Goal: Task Accomplishment & Management: Manage account settings

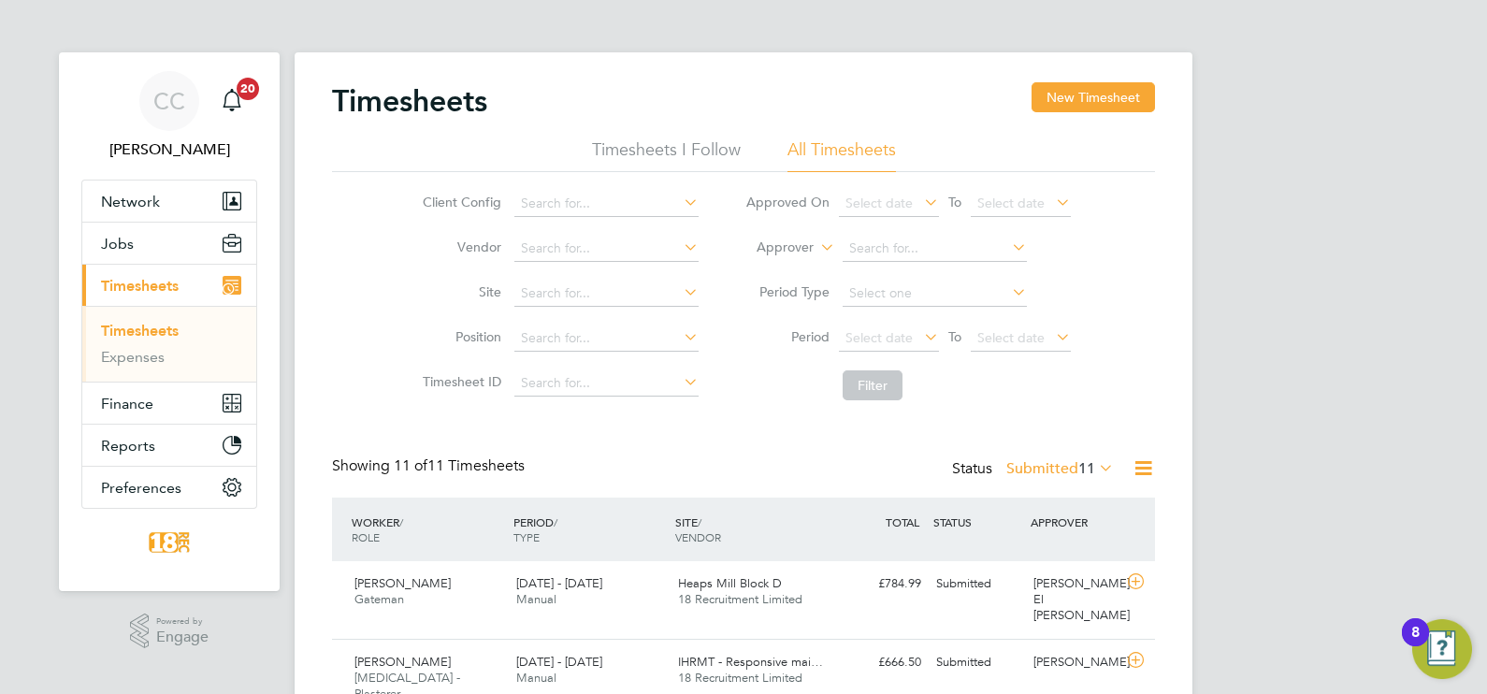
click at [1024, 468] on label "Submitted 11" at bounding box center [1061, 468] width 108 height 19
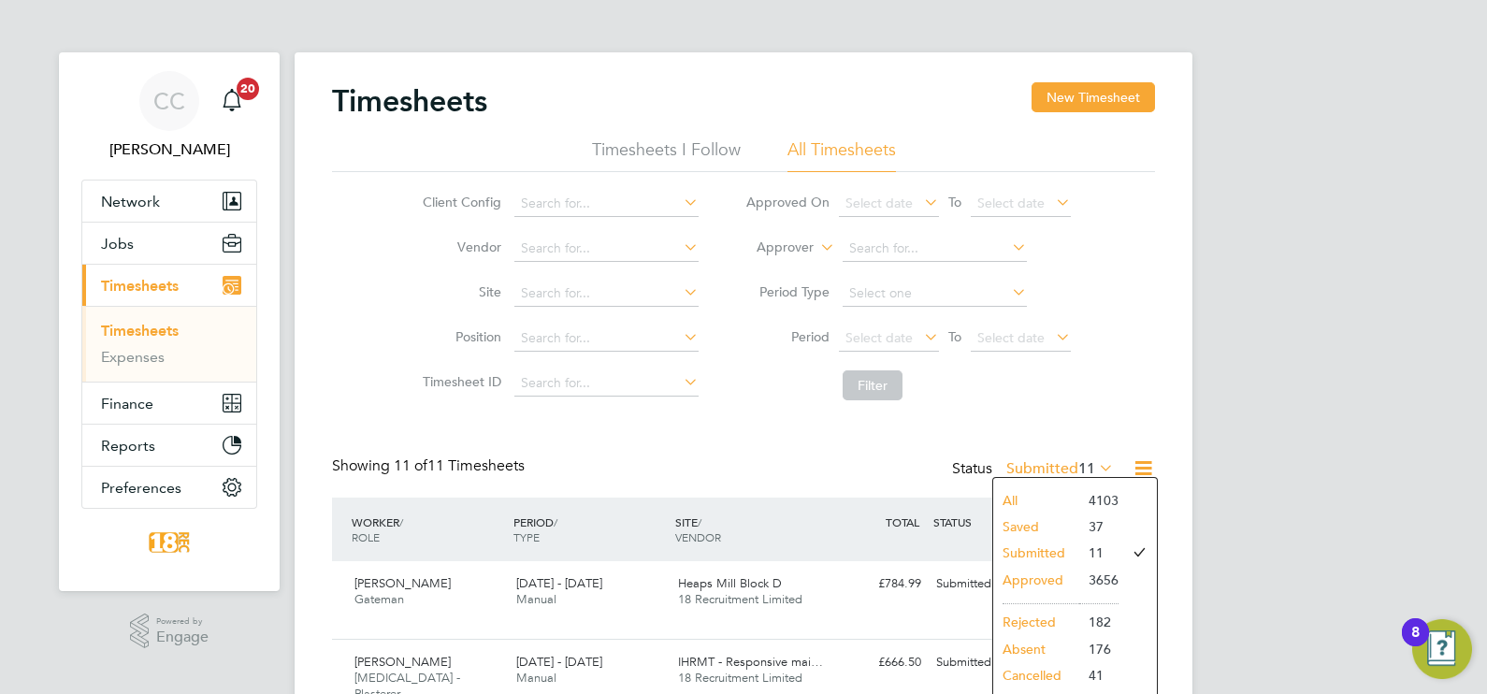
click at [1147, 355] on div "Client Config Vendor Site Position Timesheet ID Approved On Select date To Sele…" at bounding box center [743, 291] width 823 height 238
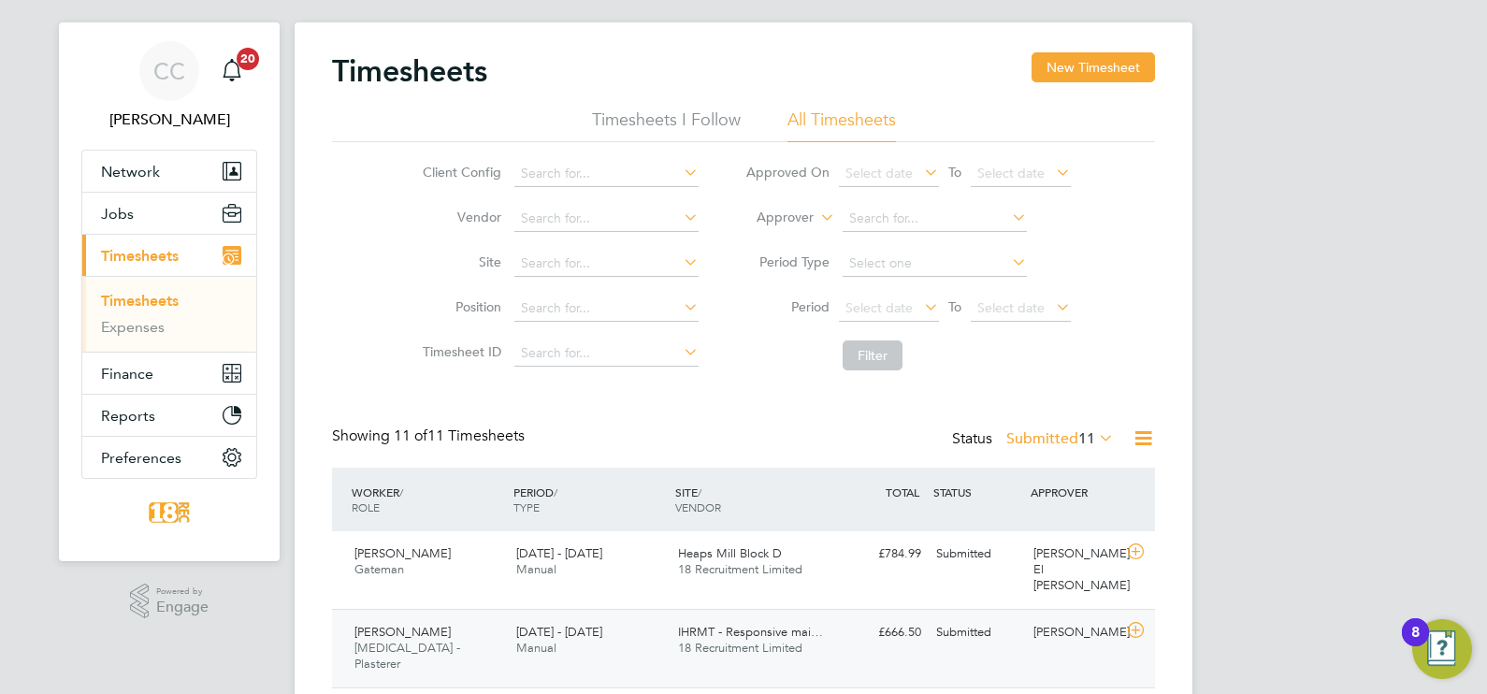
scroll to position [116, 0]
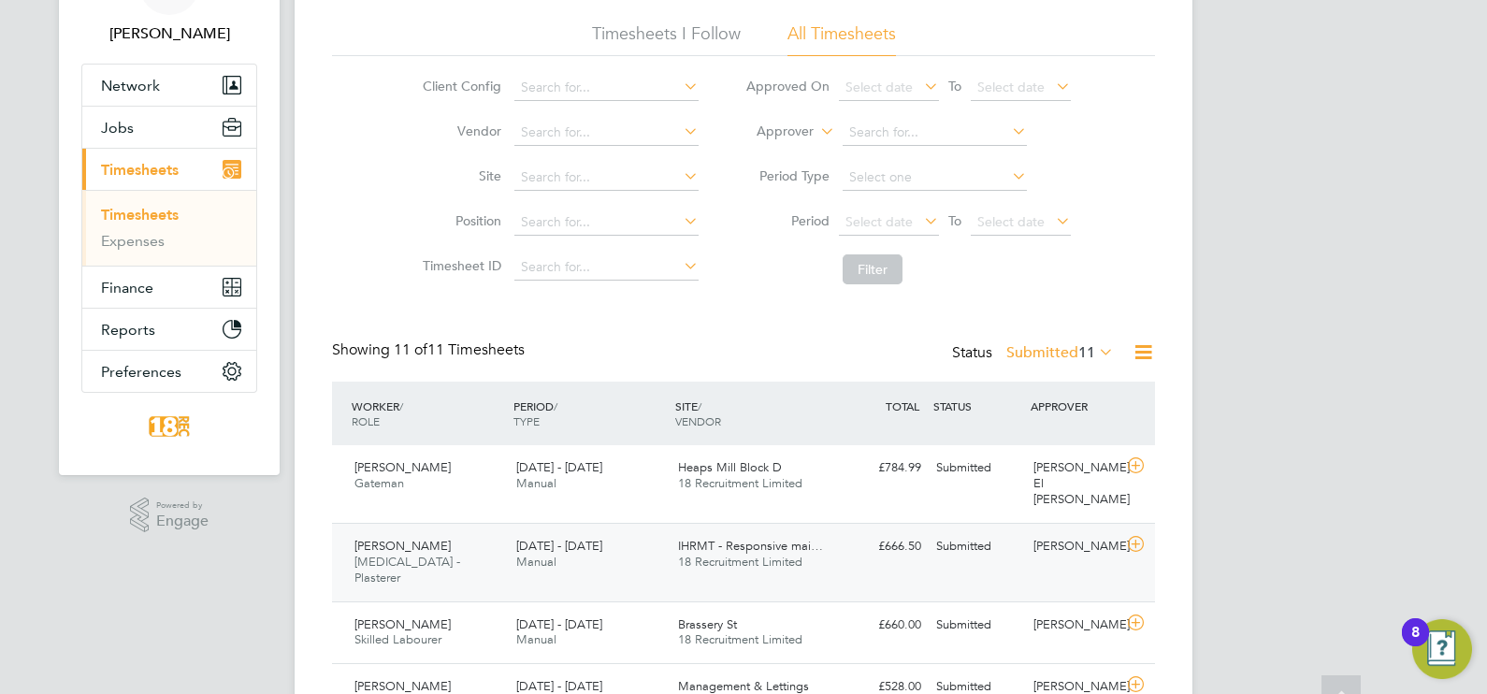
click at [1038, 547] on div "Craig Evans HMS - Plasterer 25 - 31 Aug 2025 25 - 31 Aug 2025 Manual IHRMT - Re…" at bounding box center [743, 562] width 823 height 79
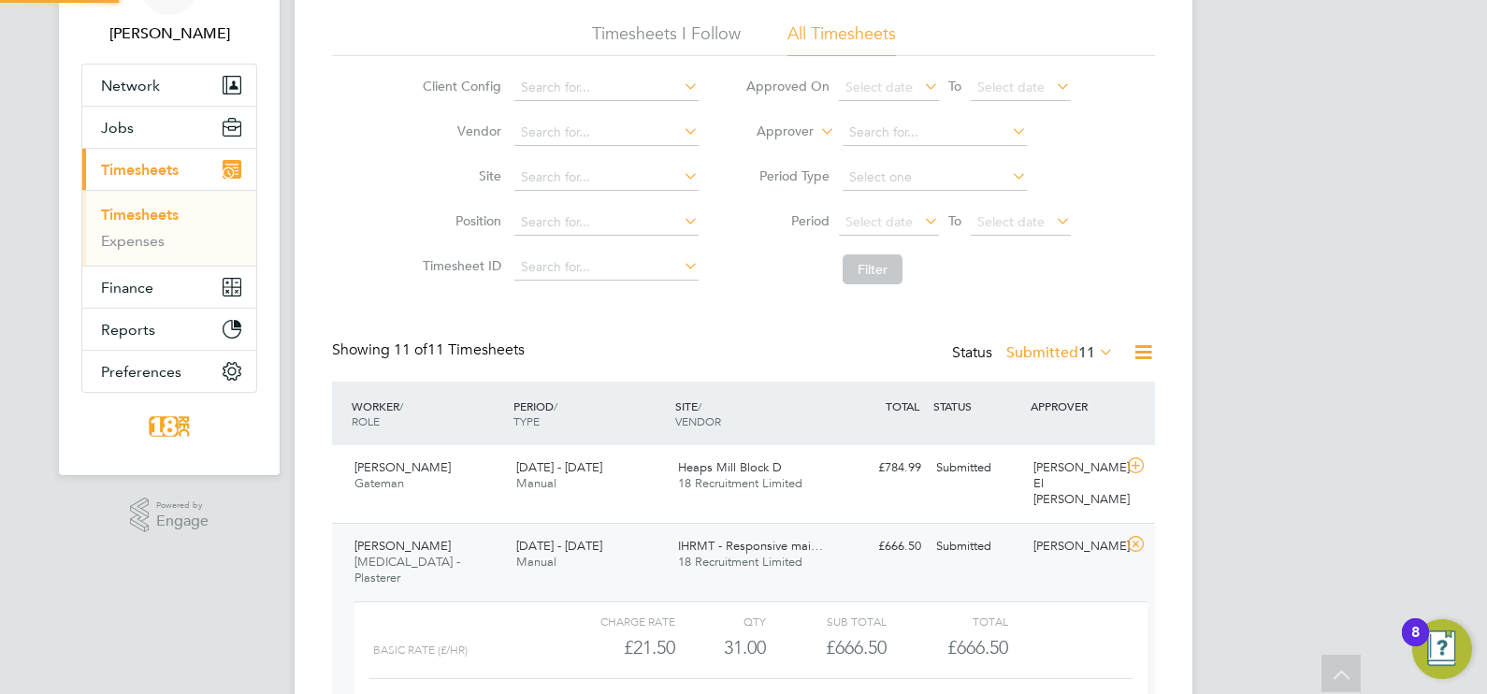
scroll to position [32, 181]
click at [1255, 426] on div "CC Chloe Crayden Notifications 20 Applications: Network Team Members Businesses…" at bounding box center [743, 644] width 1487 height 1520
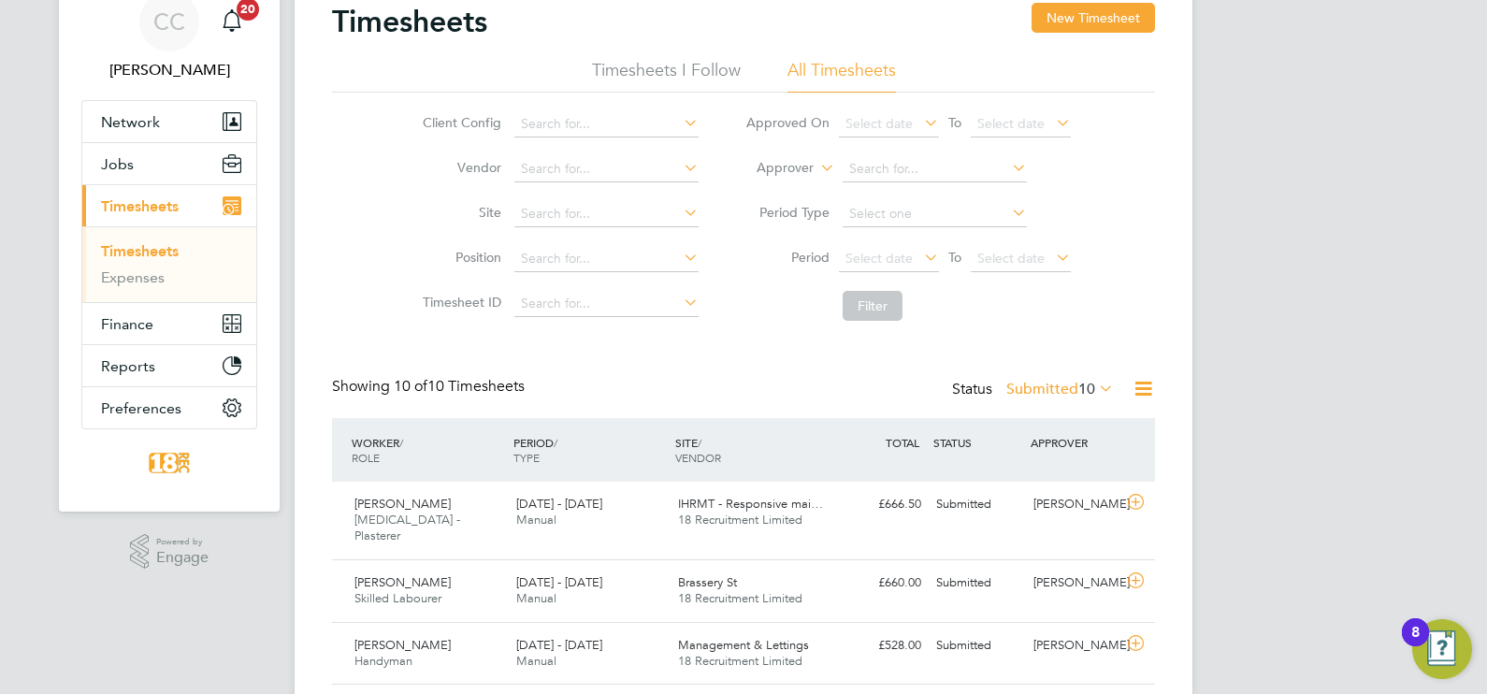
scroll to position [116, 0]
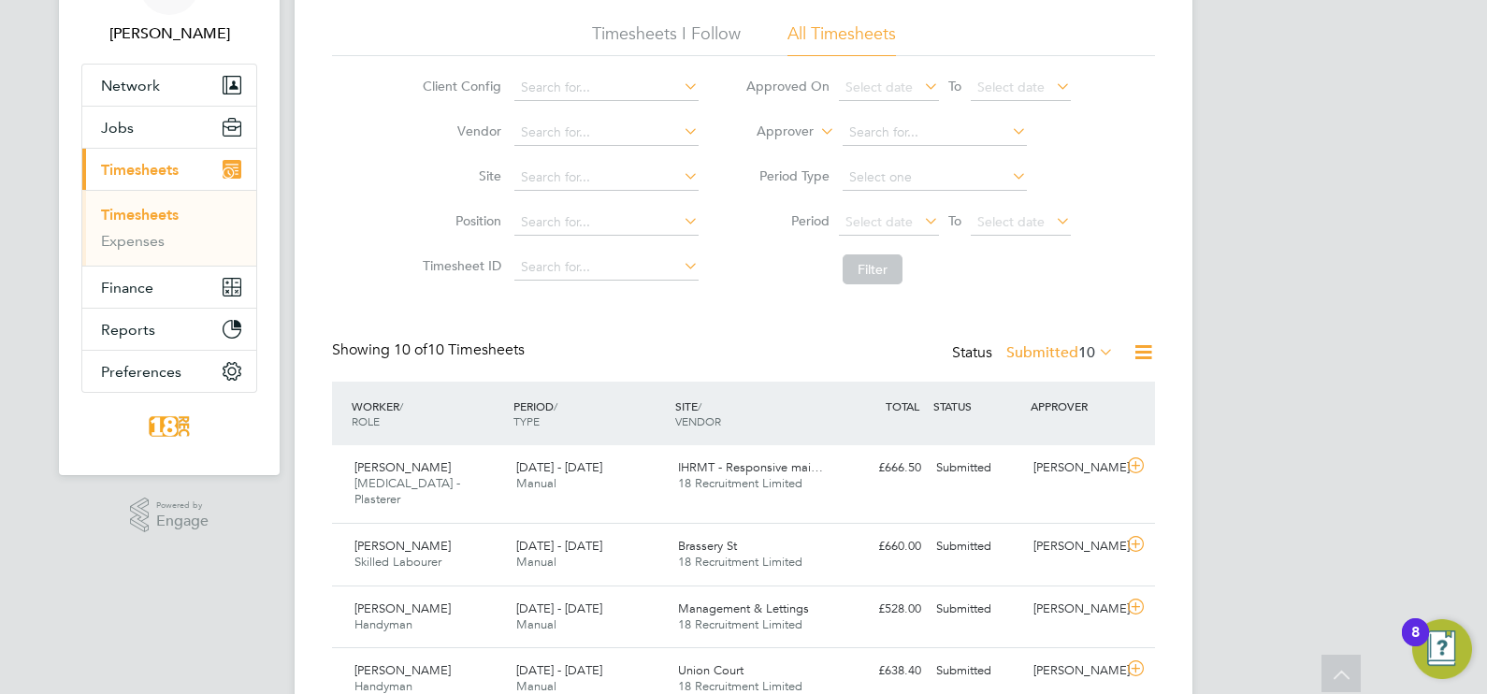
click at [1052, 358] on label "Submitted 10" at bounding box center [1061, 352] width 108 height 19
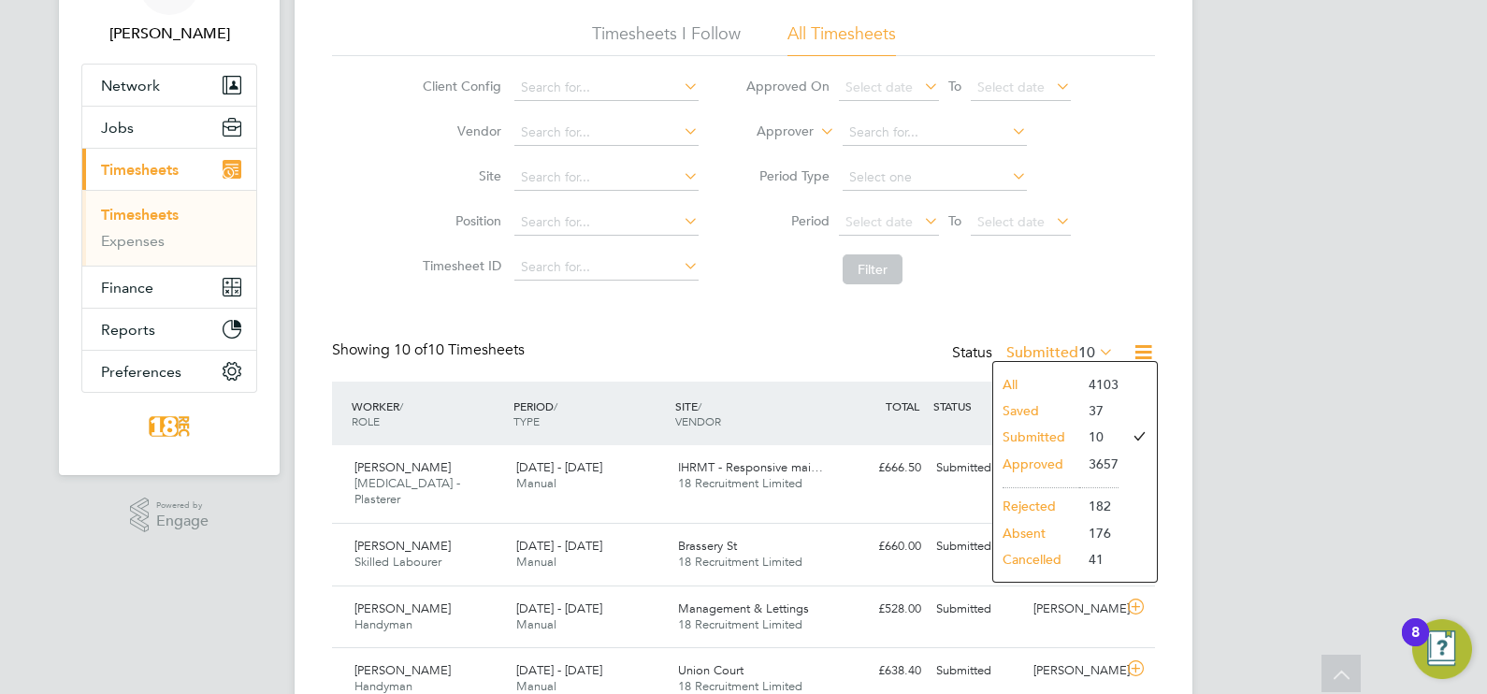
click at [1054, 446] on li "Submitted" at bounding box center [1037, 437] width 86 height 26
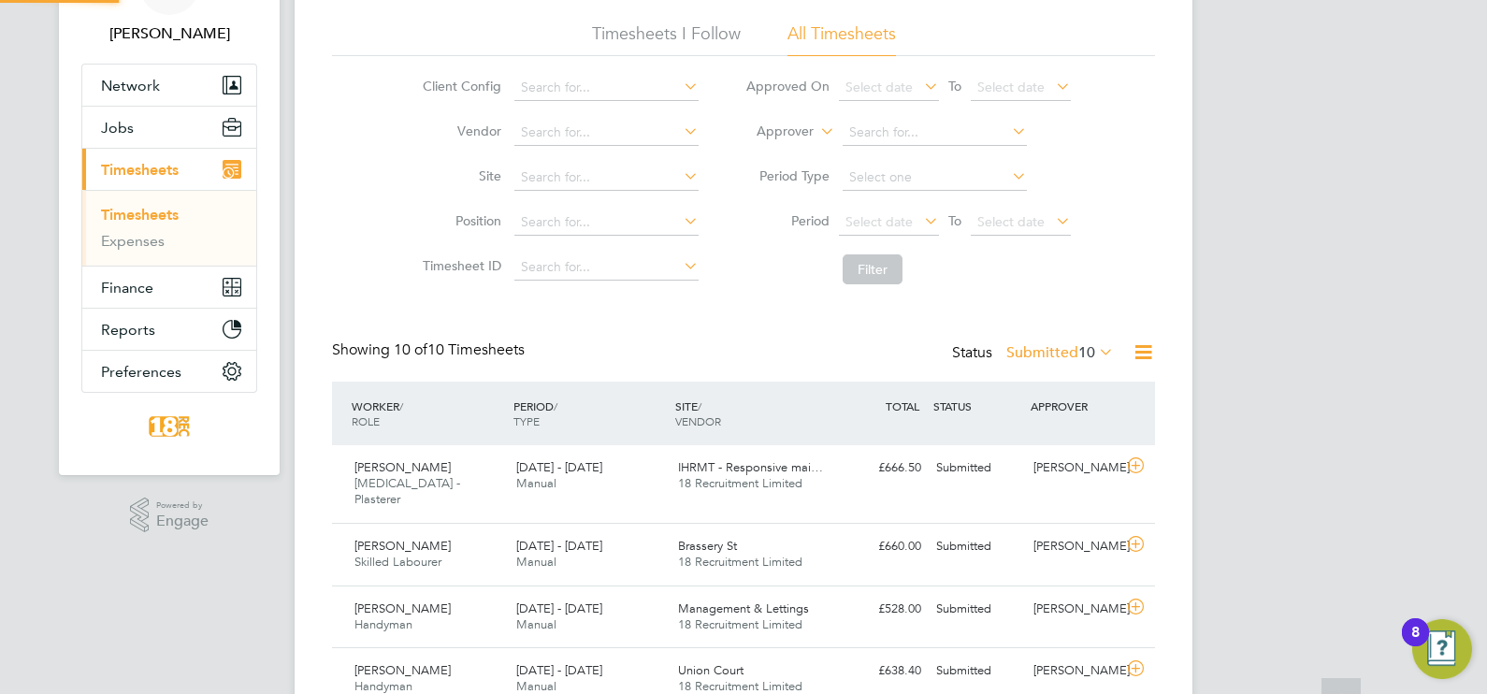
scroll to position [9, 9]
click at [1065, 349] on label "Submitted 10" at bounding box center [1061, 352] width 108 height 19
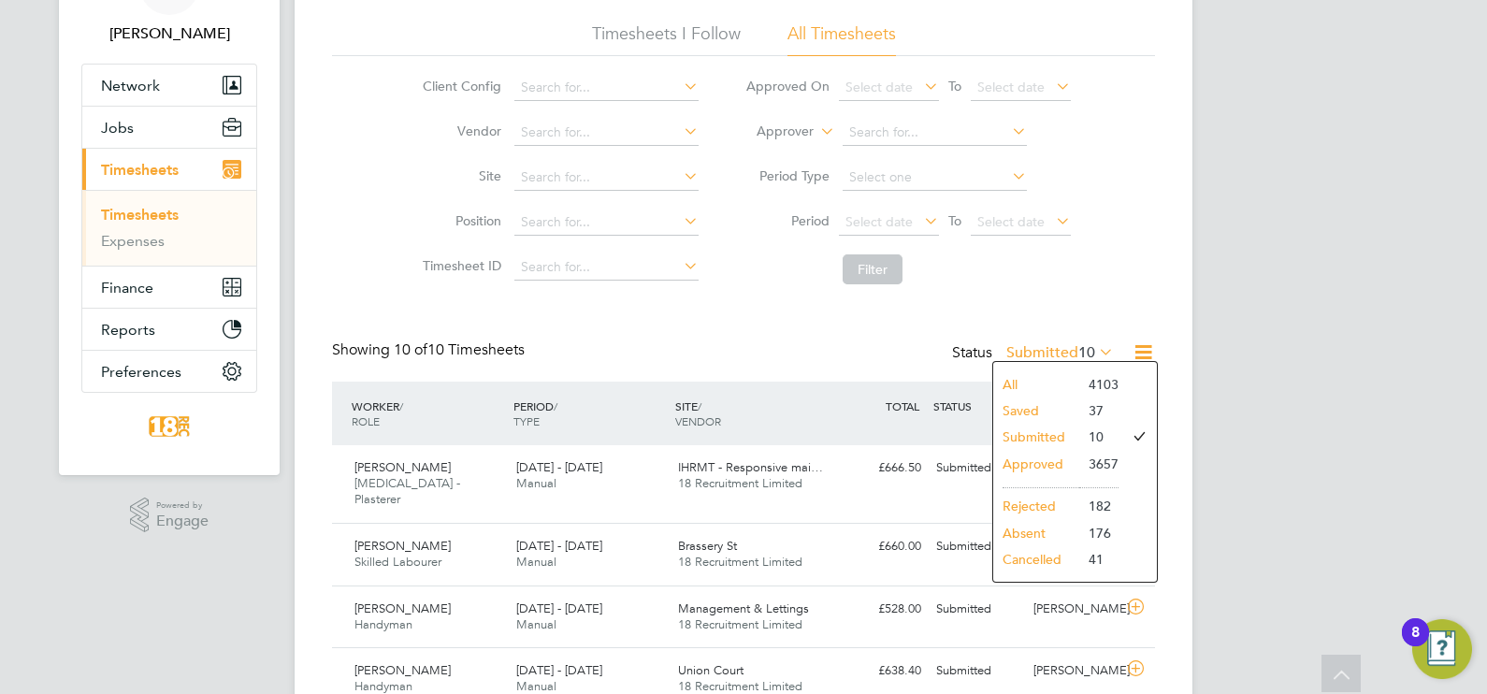
click at [1065, 415] on li "Saved" at bounding box center [1037, 411] width 86 height 26
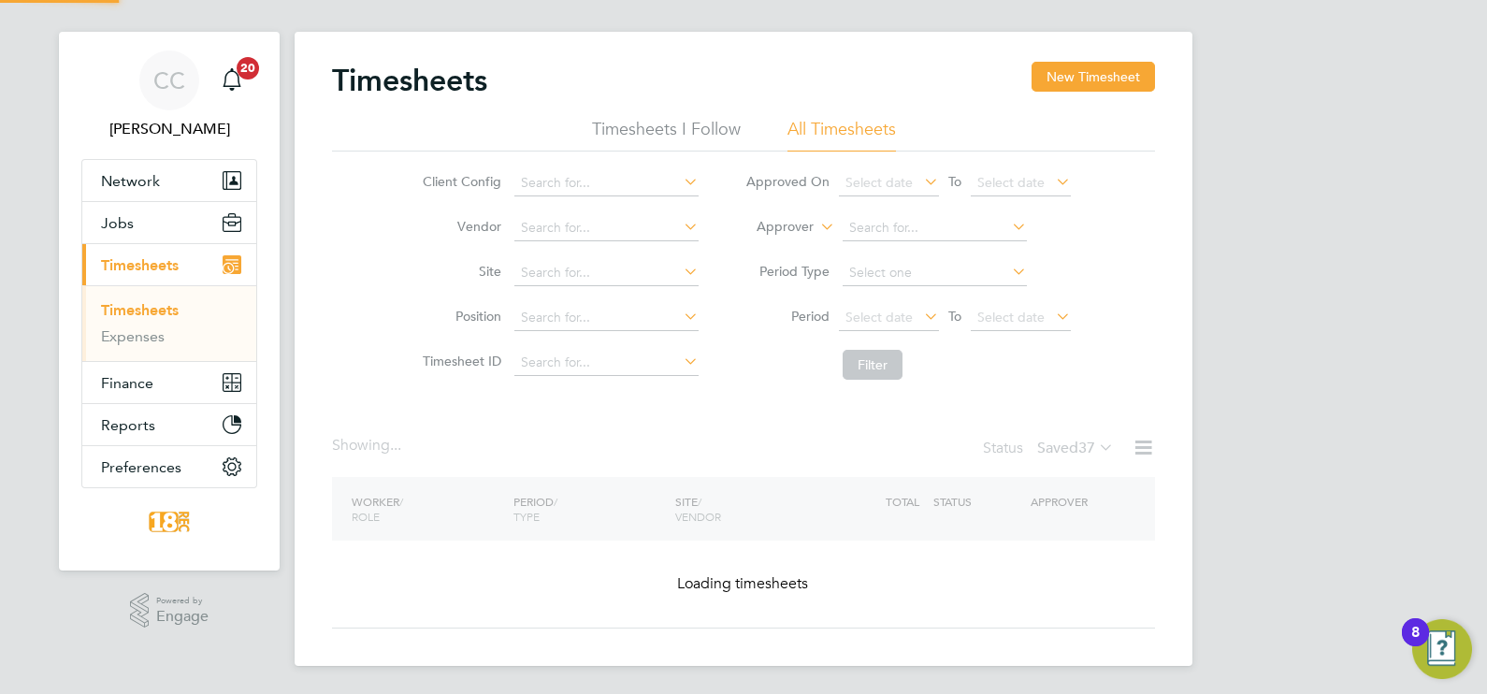
click at [1069, 477] on div "WORKER / ROLE WORKER / PERIOD PERIOD / TYPE SITE / VENDOR TOTAL TOTAL / STATUS …" at bounding box center [743, 509] width 823 height 64
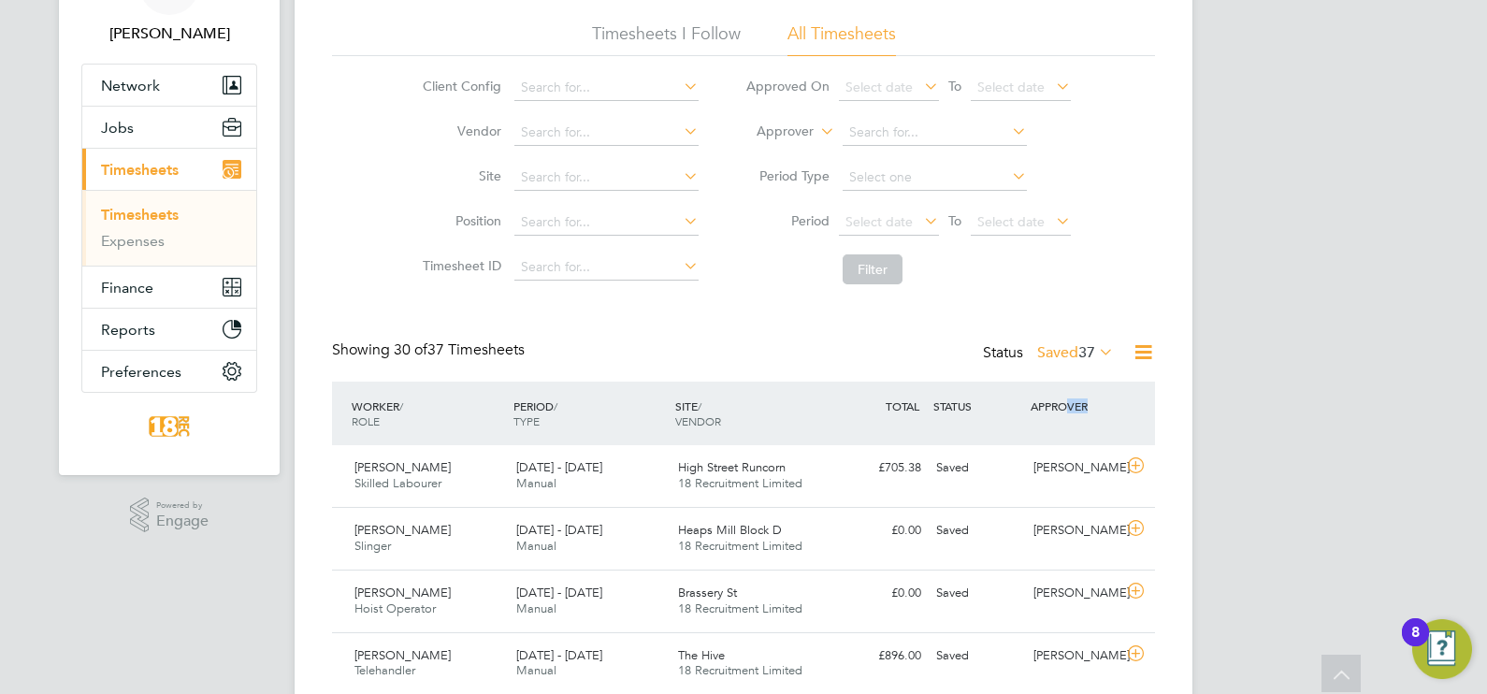
drag, startPoint x: 1069, startPoint y: 424, endPoint x: 1059, endPoint y: 359, distance: 65.4
click at [1059, 359] on label "Saved 37" at bounding box center [1075, 352] width 77 height 19
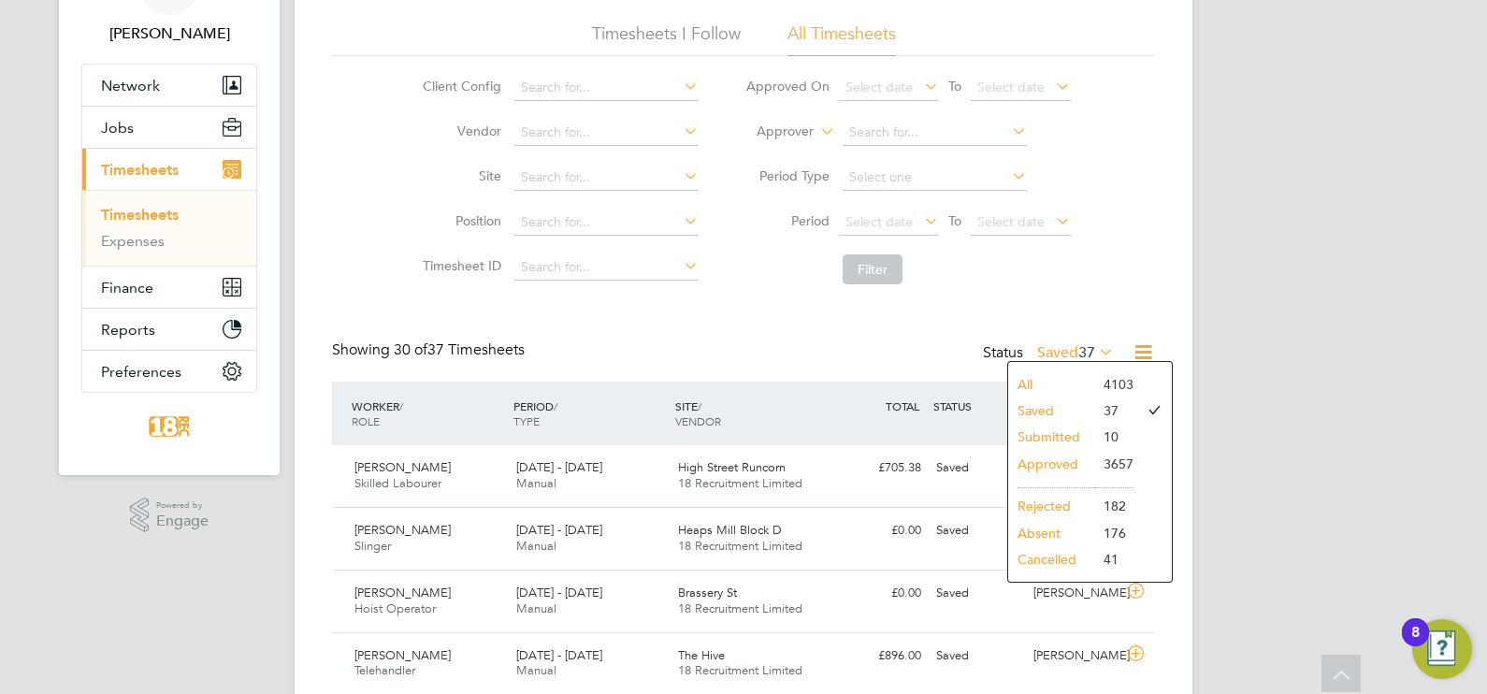
click at [1073, 436] on li "Submitted" at bounding box center [1051, 437] width 86 height 26
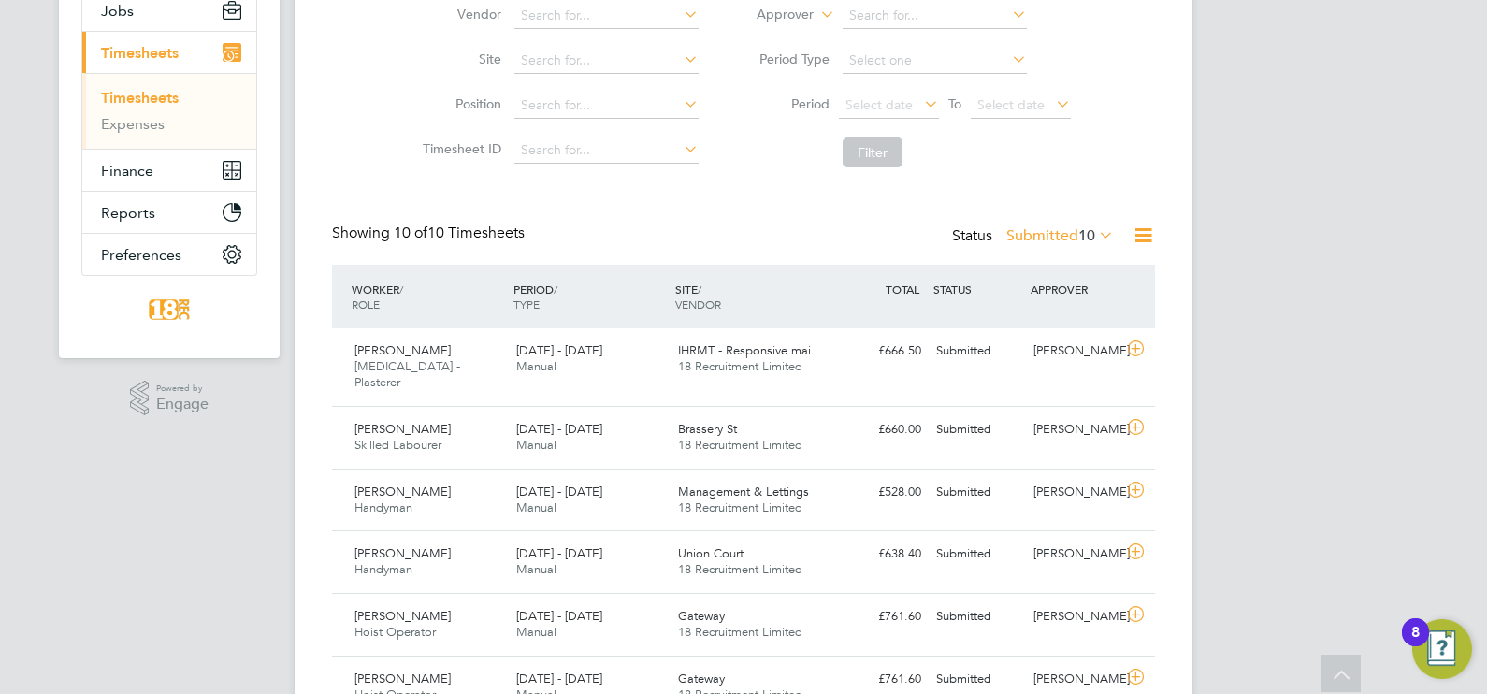
click at [1238, 197] on div "CC [PERSON_NAME] Notifications 20 Applications: Network Team Members Businesses…" at bounding box center [743, 401] width 1487 height 1269
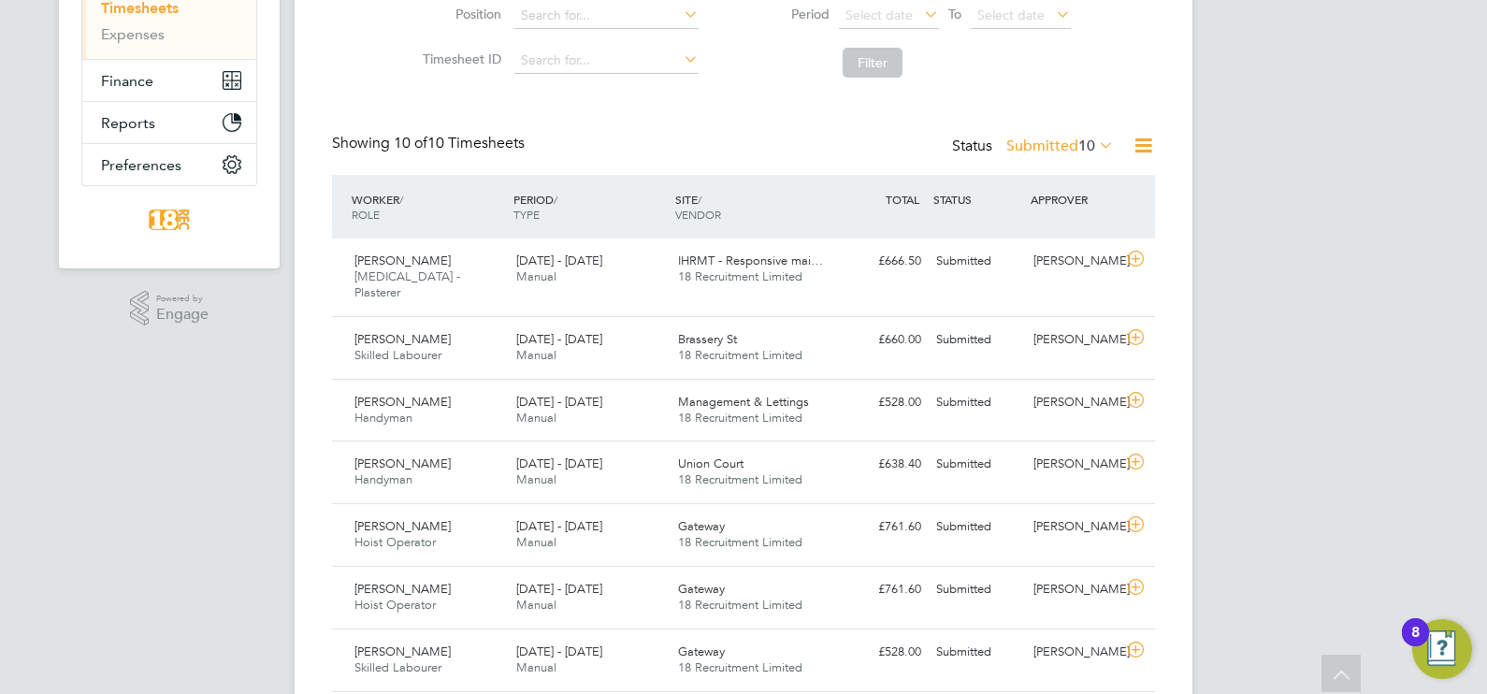
click at [1033, 154] on div "Status Submitted 10" at bounding box center [1035, 147] width 166 height 26
click at [1035, 138] on label "Submitted 10" at bounding box center [1061, 146] width 108 height 19
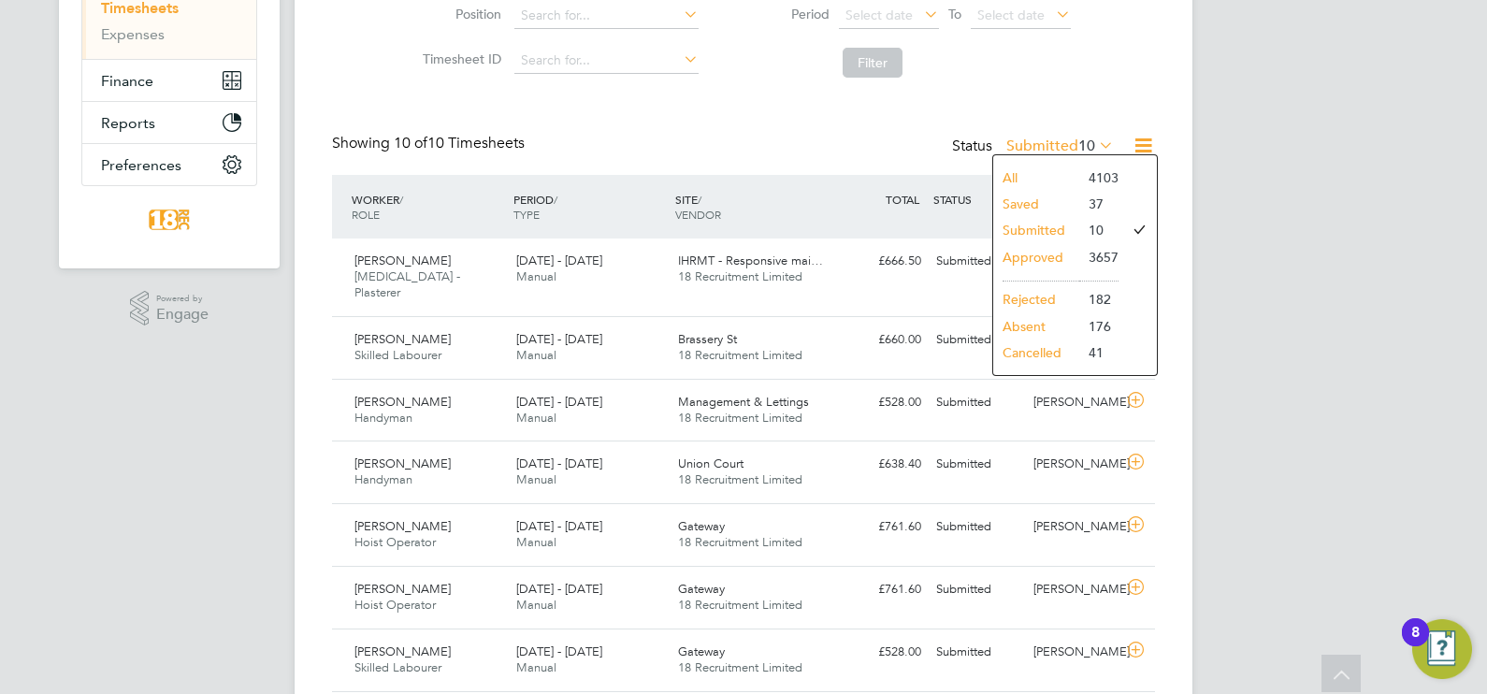
click at [1041, 257] on li "Approved" at bounding box center [1037, 257] width 86 height 26
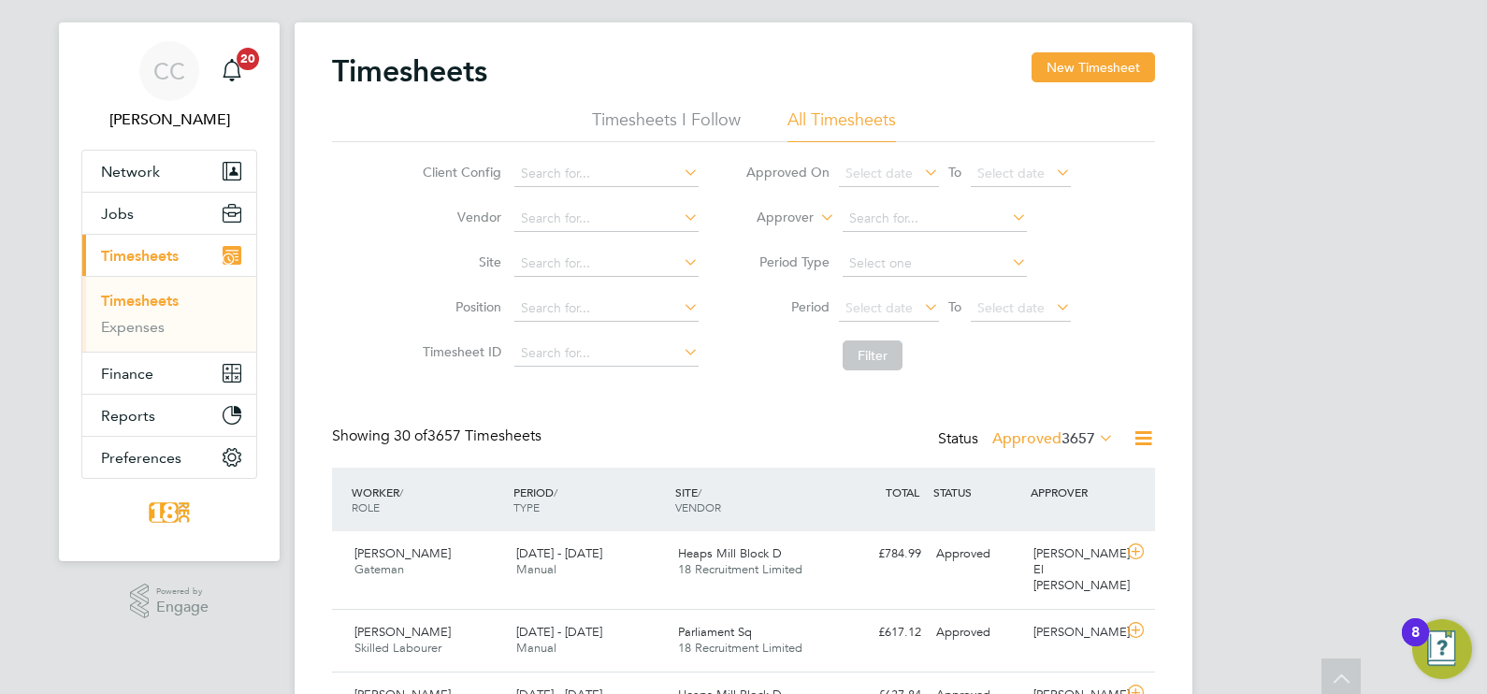
scroll to position [0, 0]
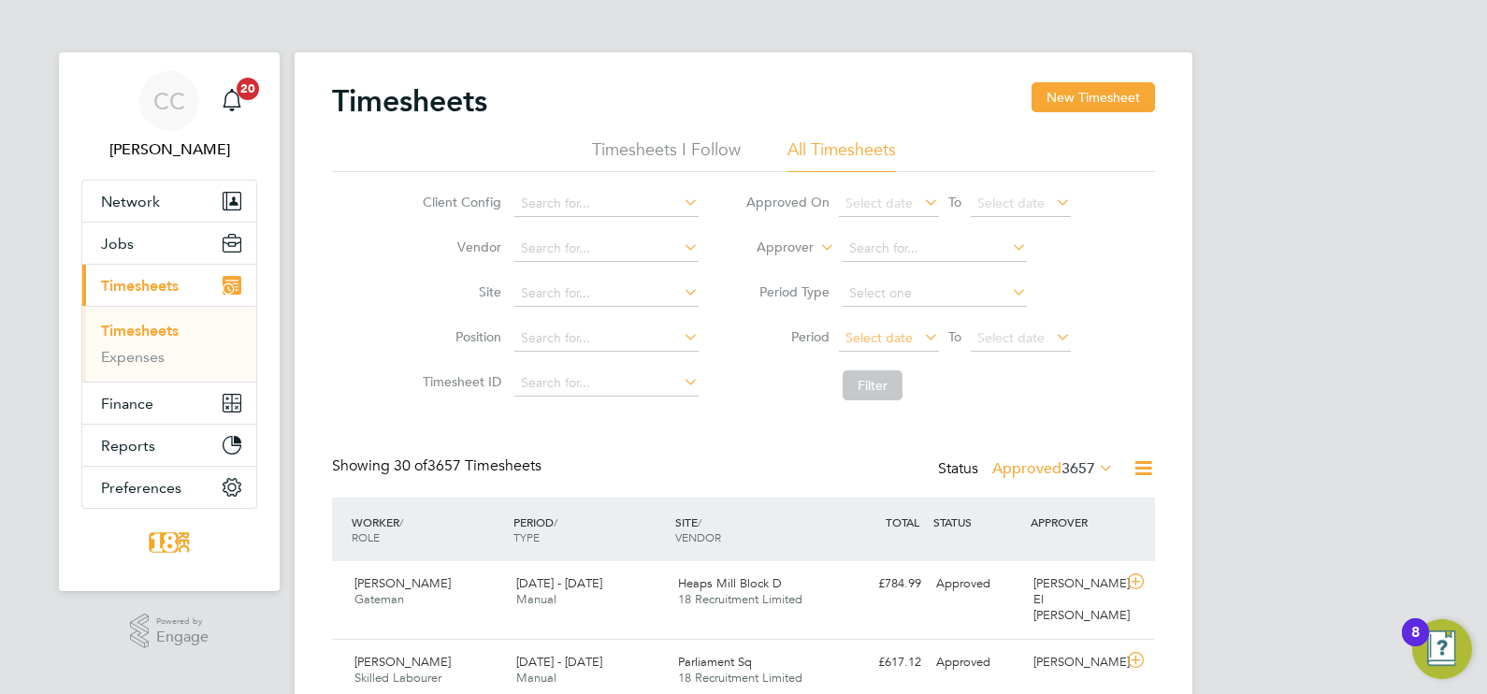
click at [879, 329] on span "Select date" at bounding box center [879, 337] width 67 height 17
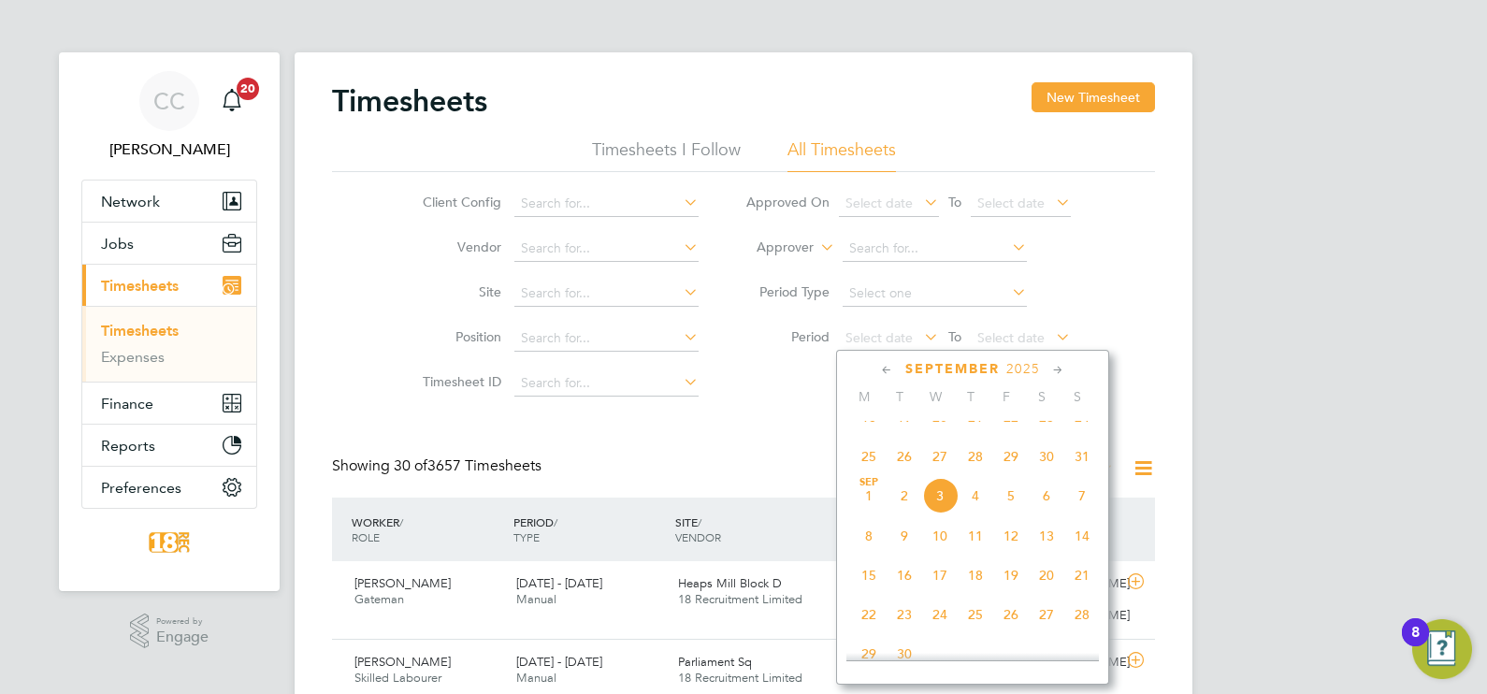
click at [871, 472] on span "25" at bounding box center [869, 457] width 36 height 36
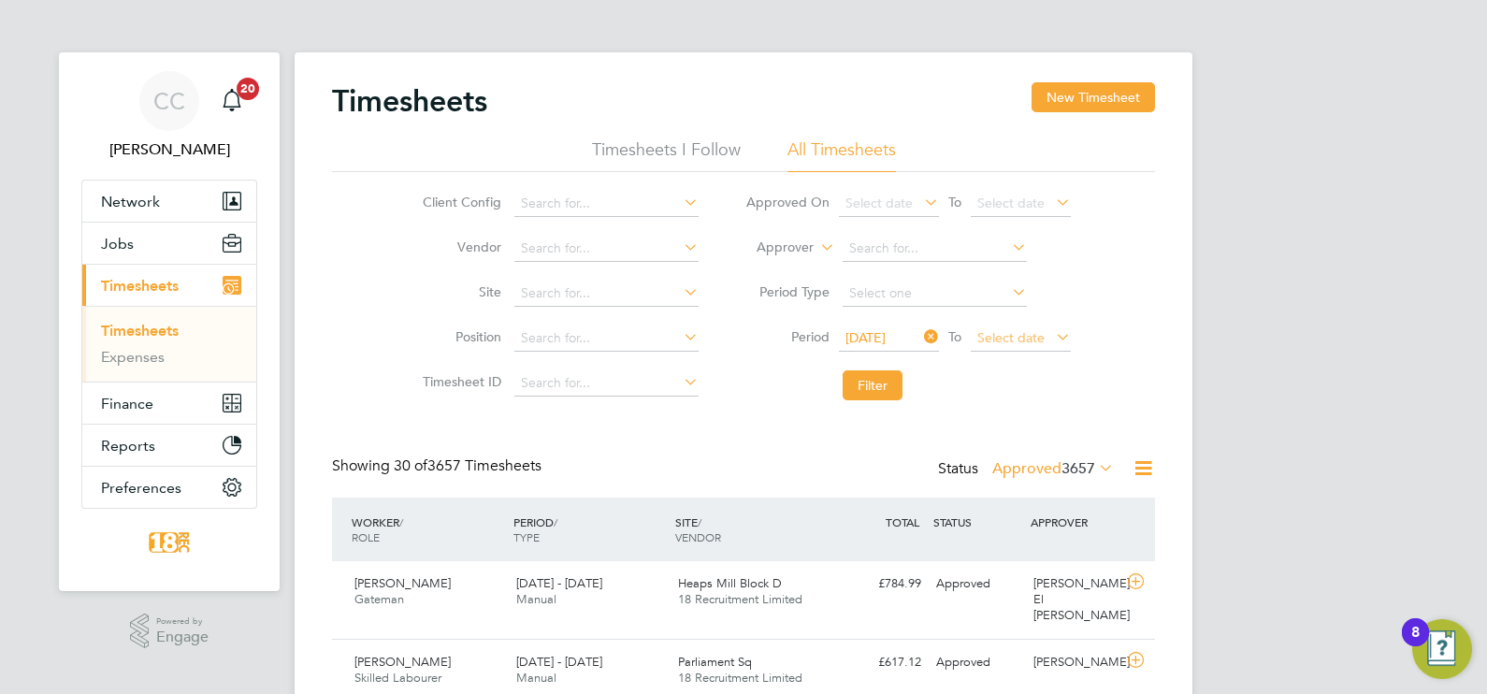
click at [1009, 329] on span "Select date" at bounding box center [1011, 337] width 67 height 17
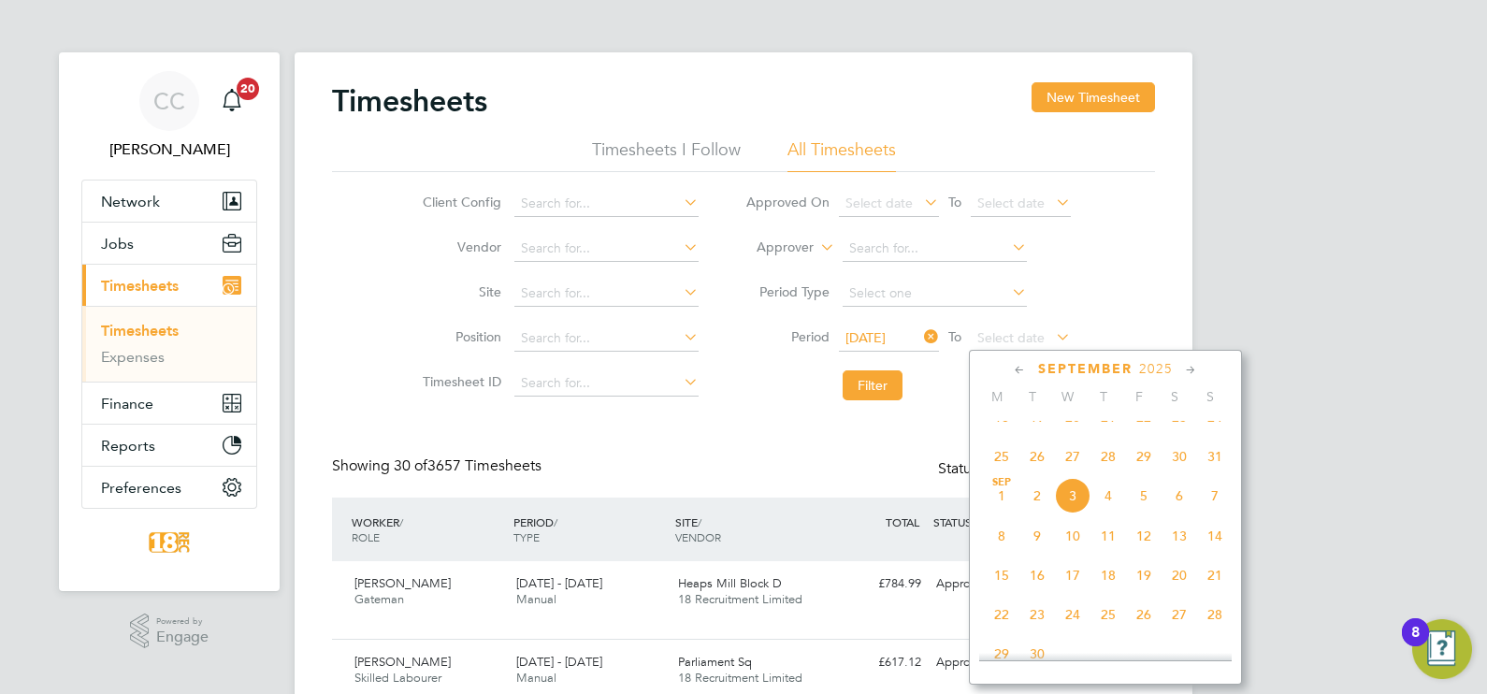
click at [1207, 474] on span "31" at bounding box center [1215, 457] width 36 height 36
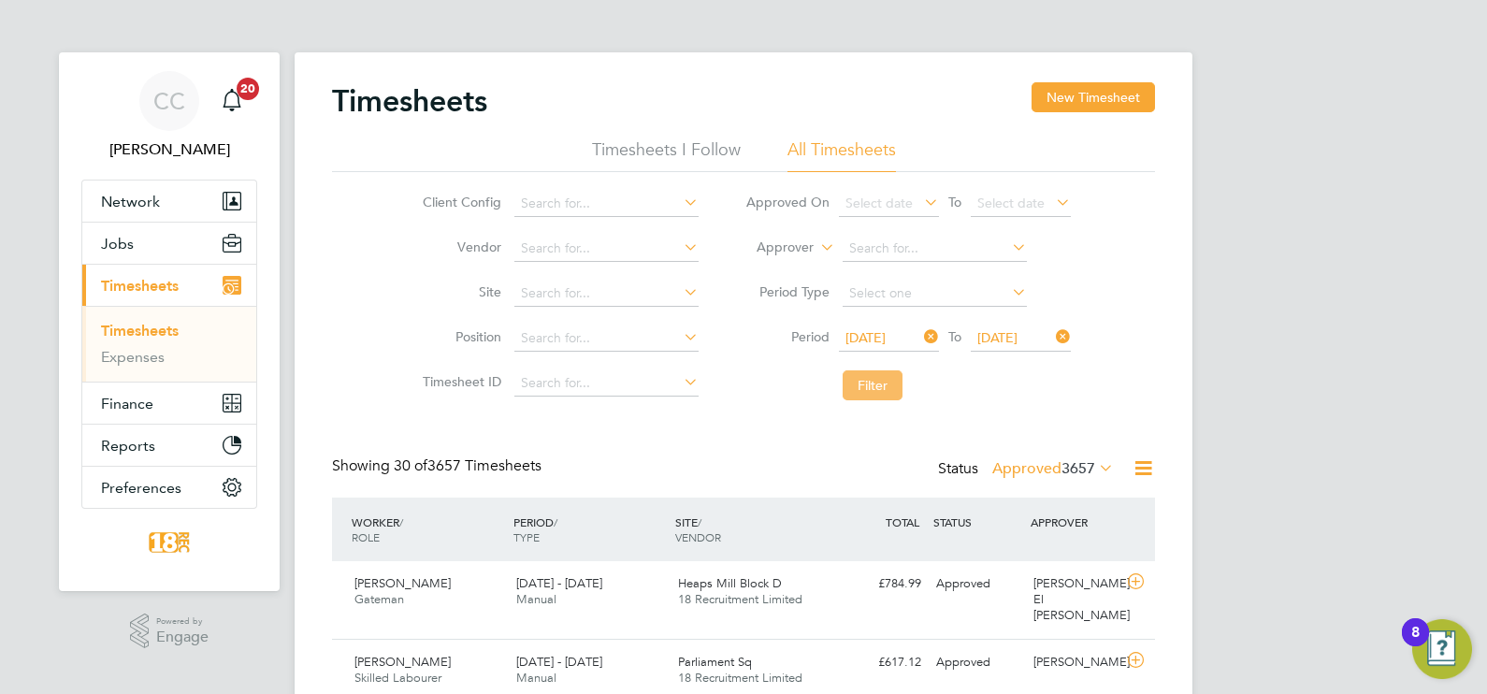
click at [880, 393] on button "Filter" at bounding box center [873, 385] width 60 height 30
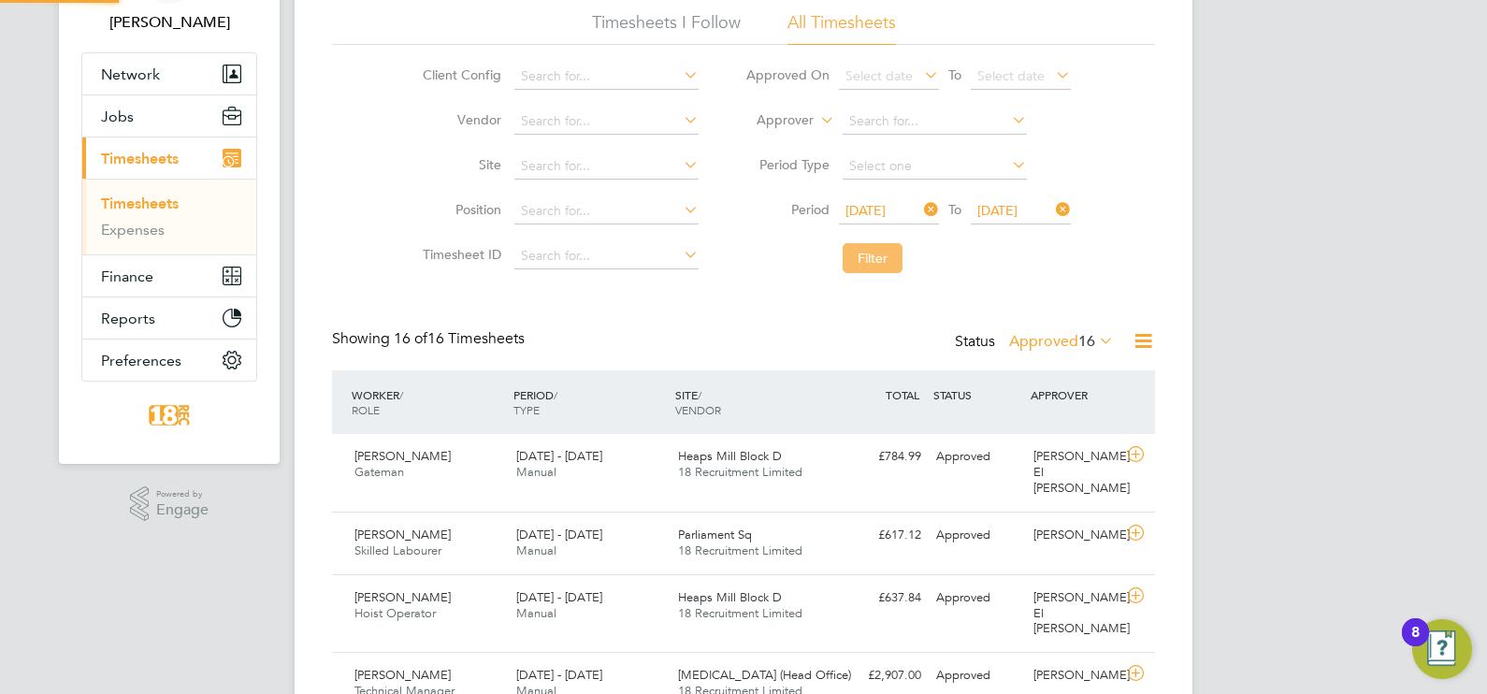
scroll to position [9, 9]
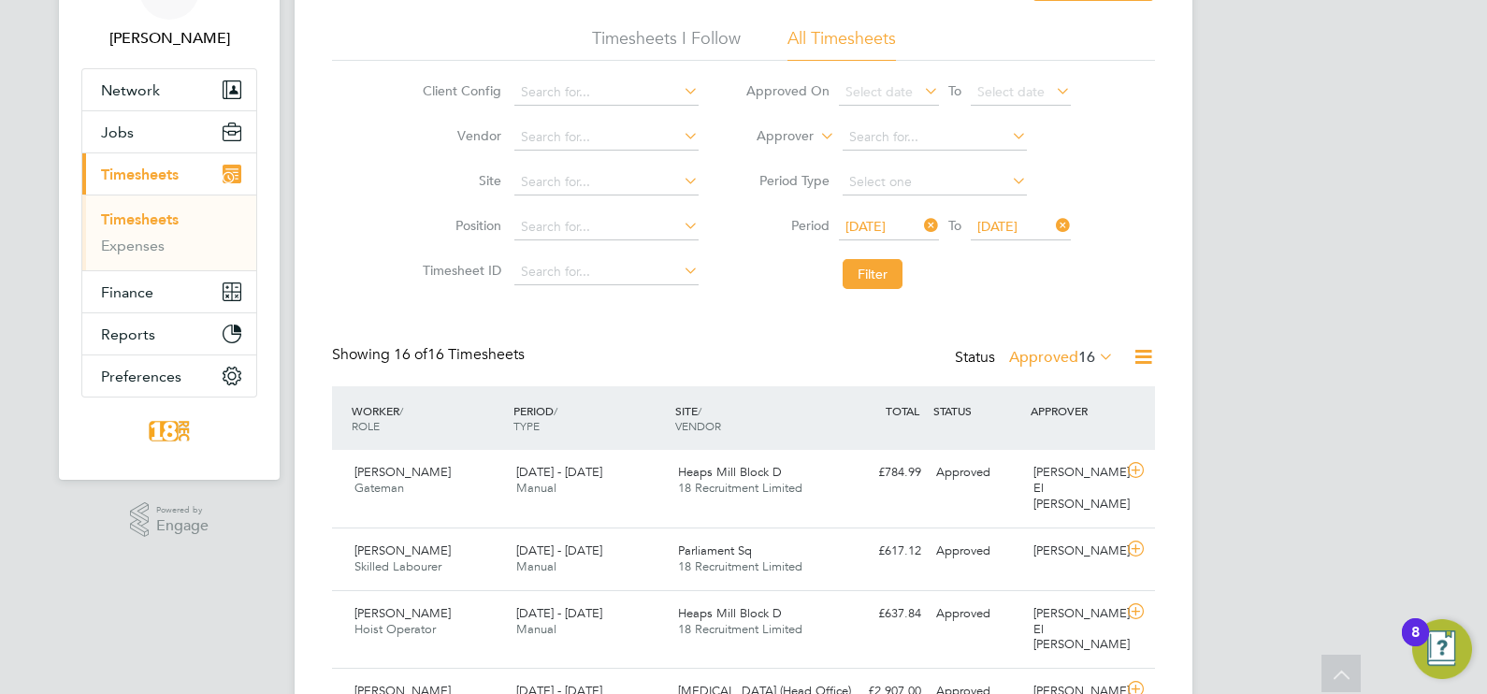
click at [1073, 353] on label "Approved 16" at bounding box center [1061, 357] width 105 height 19
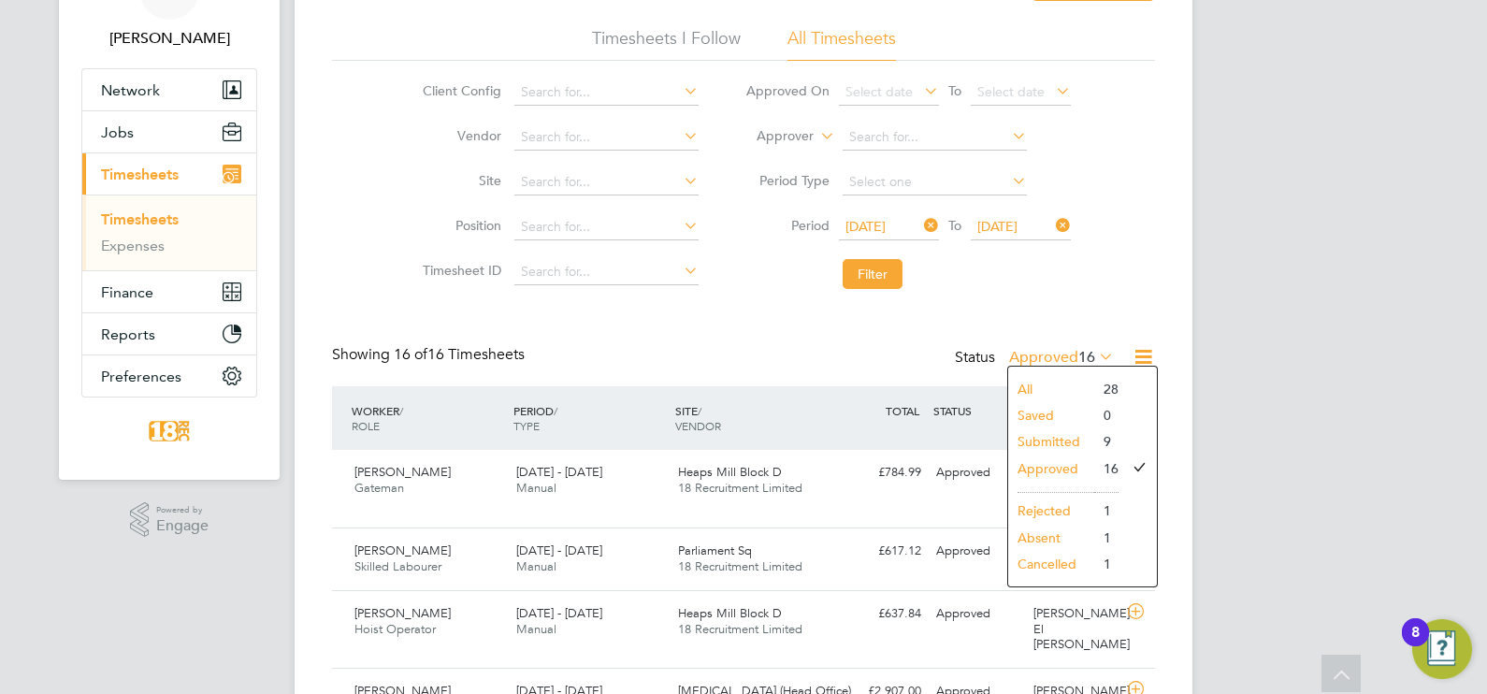
click at [1049, 440] on li "Submitted" at bounding box center [1051, 441] width 86 height 26
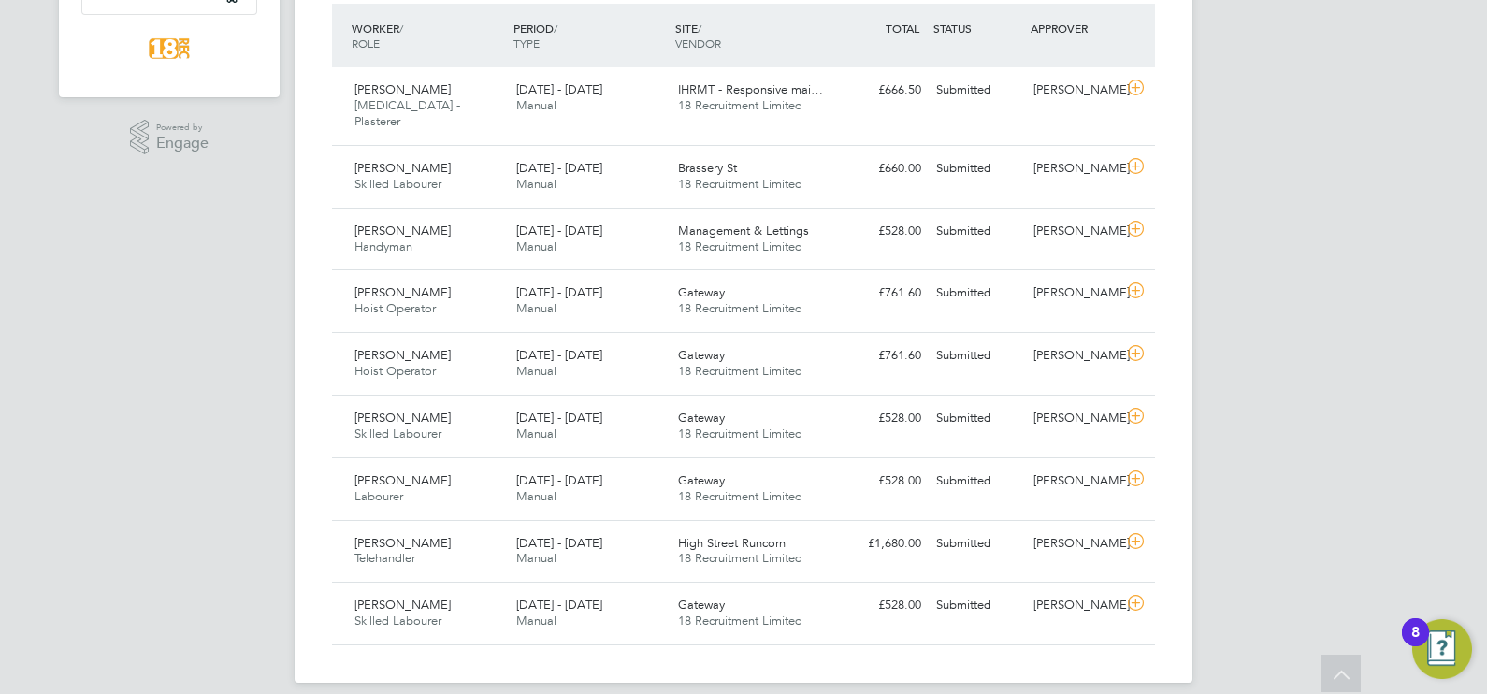
click at [1288, 327] on div "CC [PERSON_NAME] Notifications 20 Applications: Network Team Members Businesses…" at bounding box center [743, 109] width 1487 height 1207
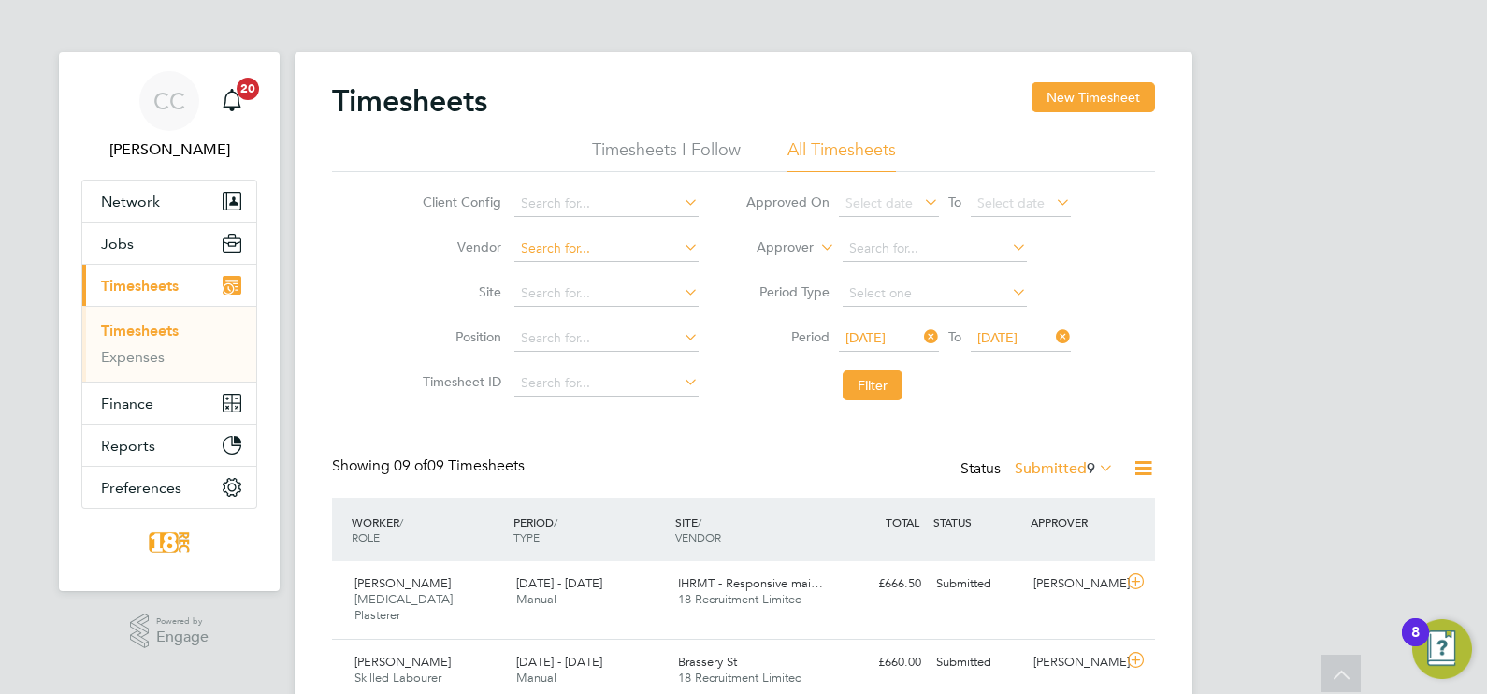
scroll to position [0, 0]
click at [124, 255] on button "Jobs" at bounding box center [169, 243] width 174 height 41
click at [141, 237] on button "Jobs" at bounding box center [169, 243] width 174 height 41
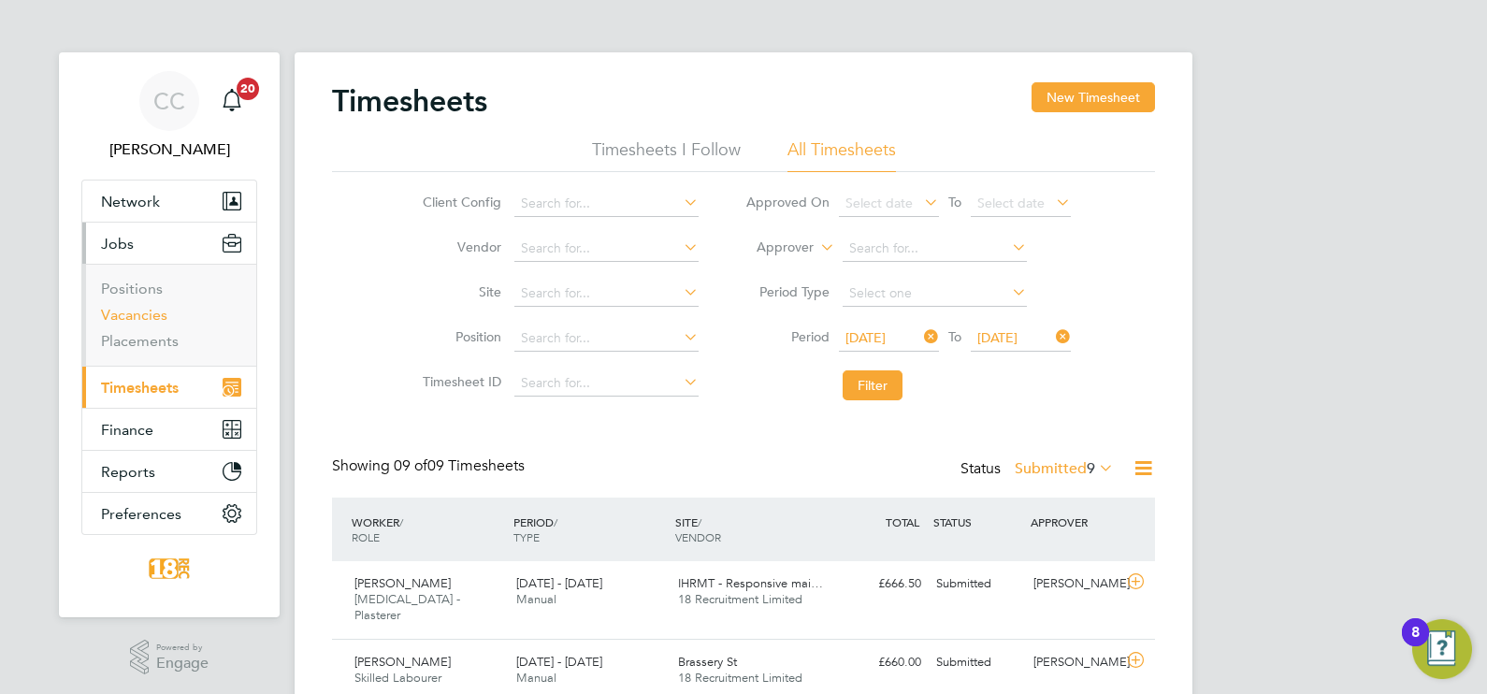
click at [131, 321] on link "Vacancies" at bounding box center [134, 315] width 66 height 18
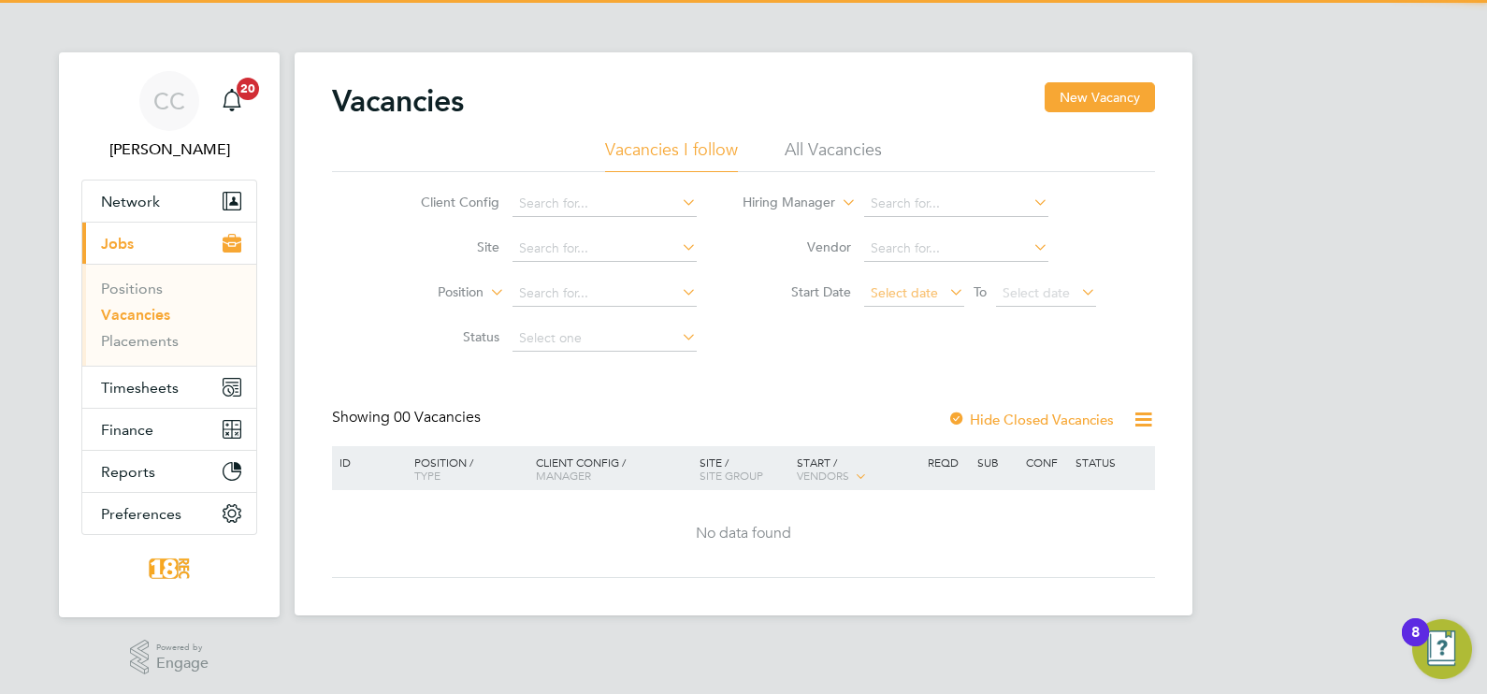
click at [936, 299] on span "Select date" at bounding box center [914, 294] width 100 height 25
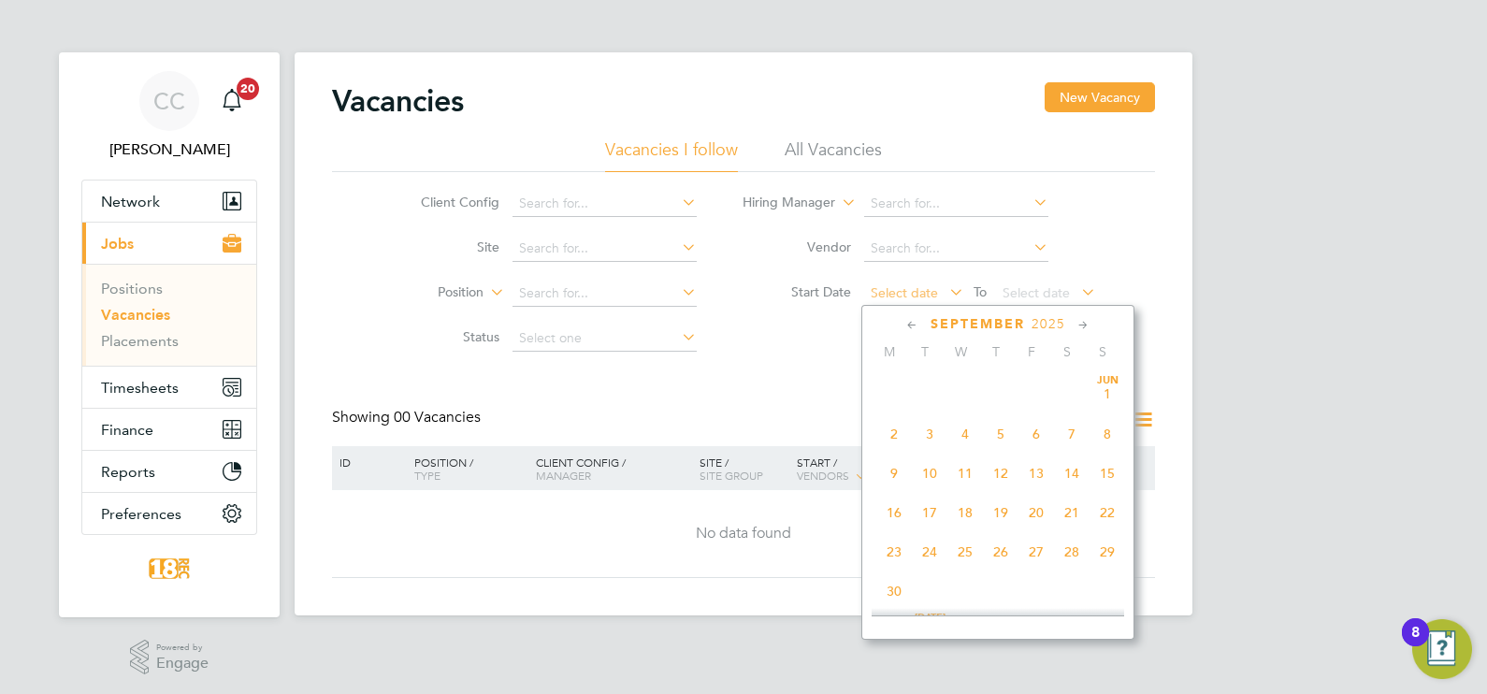
scroll to position [574, 0]
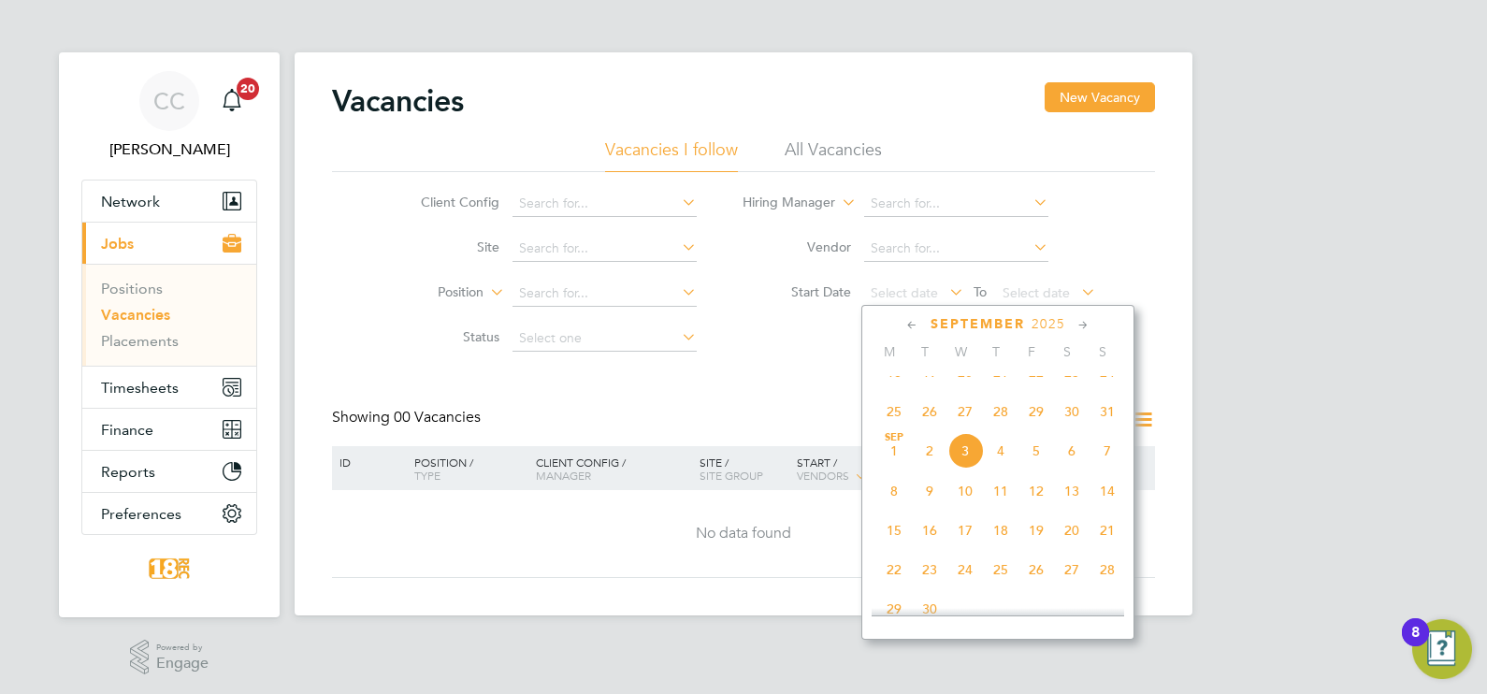
click at [903, 429] on span "25" at bounding box center [895, 412] width 36 height 36
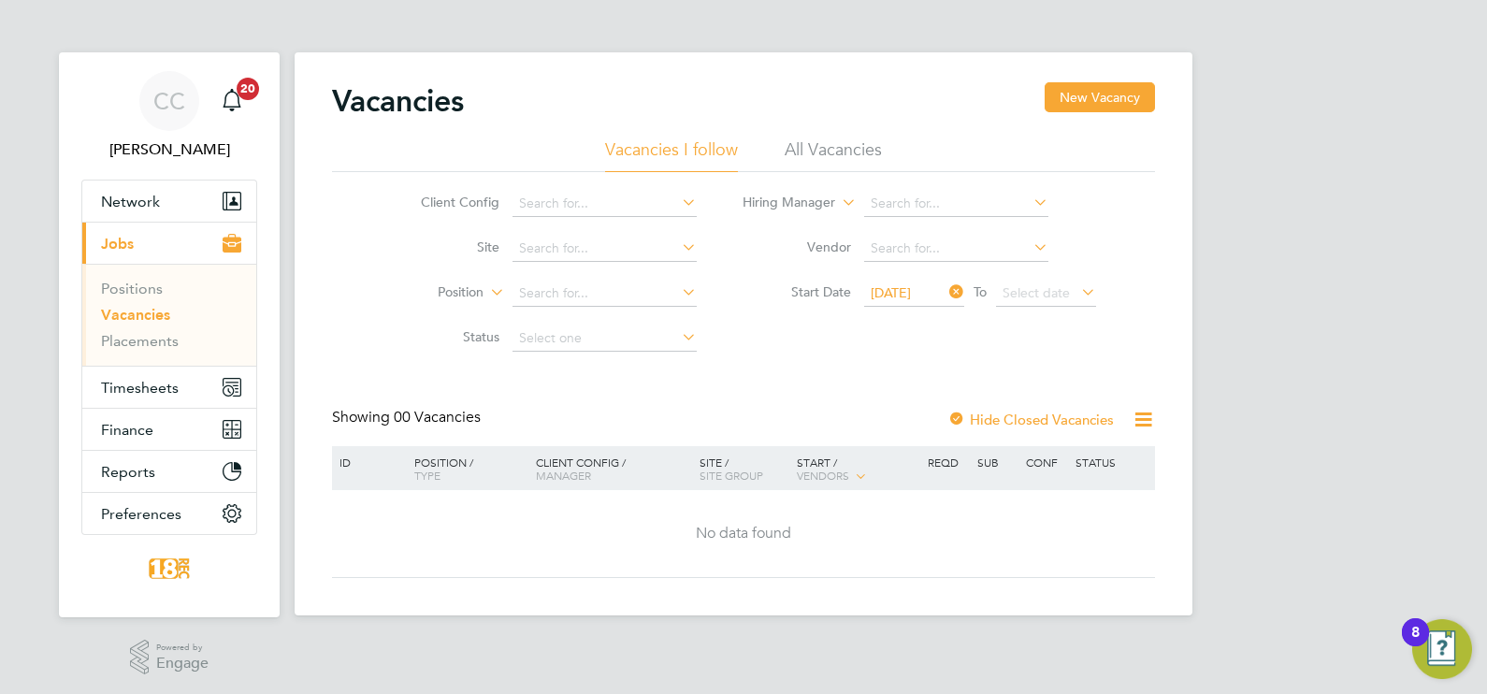
click at [823, 148] on li "All Vacancies" at bounding box center [833, 155] width 97 height 34
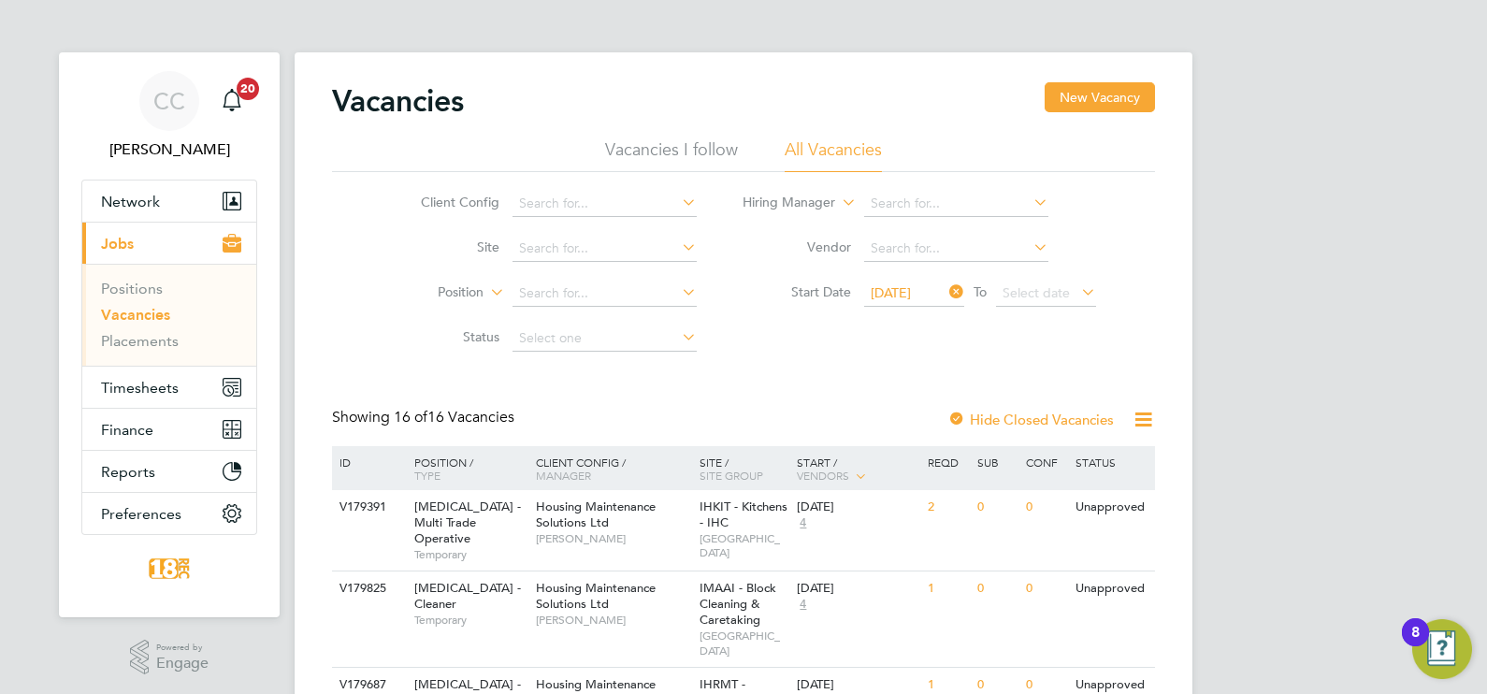
click at [946, 292] on icon at bounding box center [946, 292] width 0 height 26
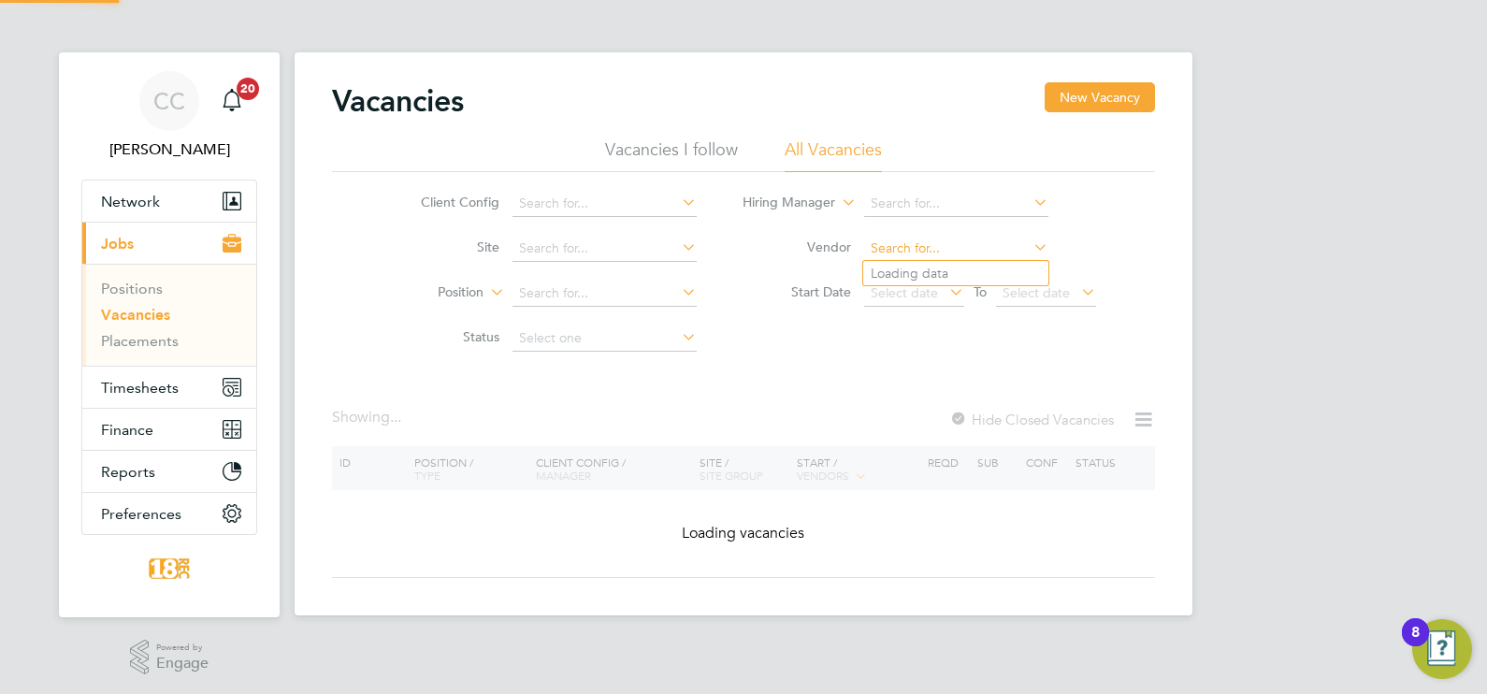
click at [943, 247] on input at bounding box center [956, 249] width 184 height 26
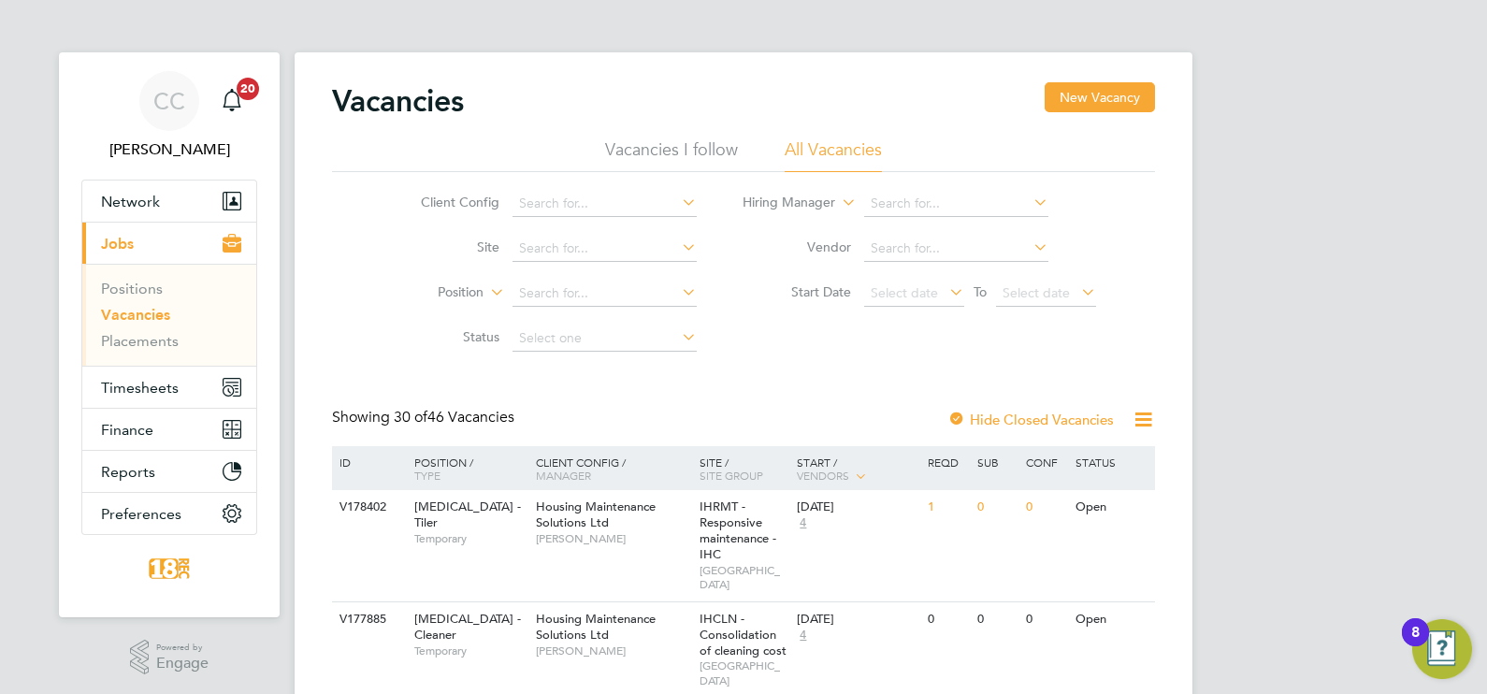
click at [938, 266] on li "18 Recruitment Limited" at bounding box center [955, 273] width 185 height 25
type input "18 Recruitment Limited"
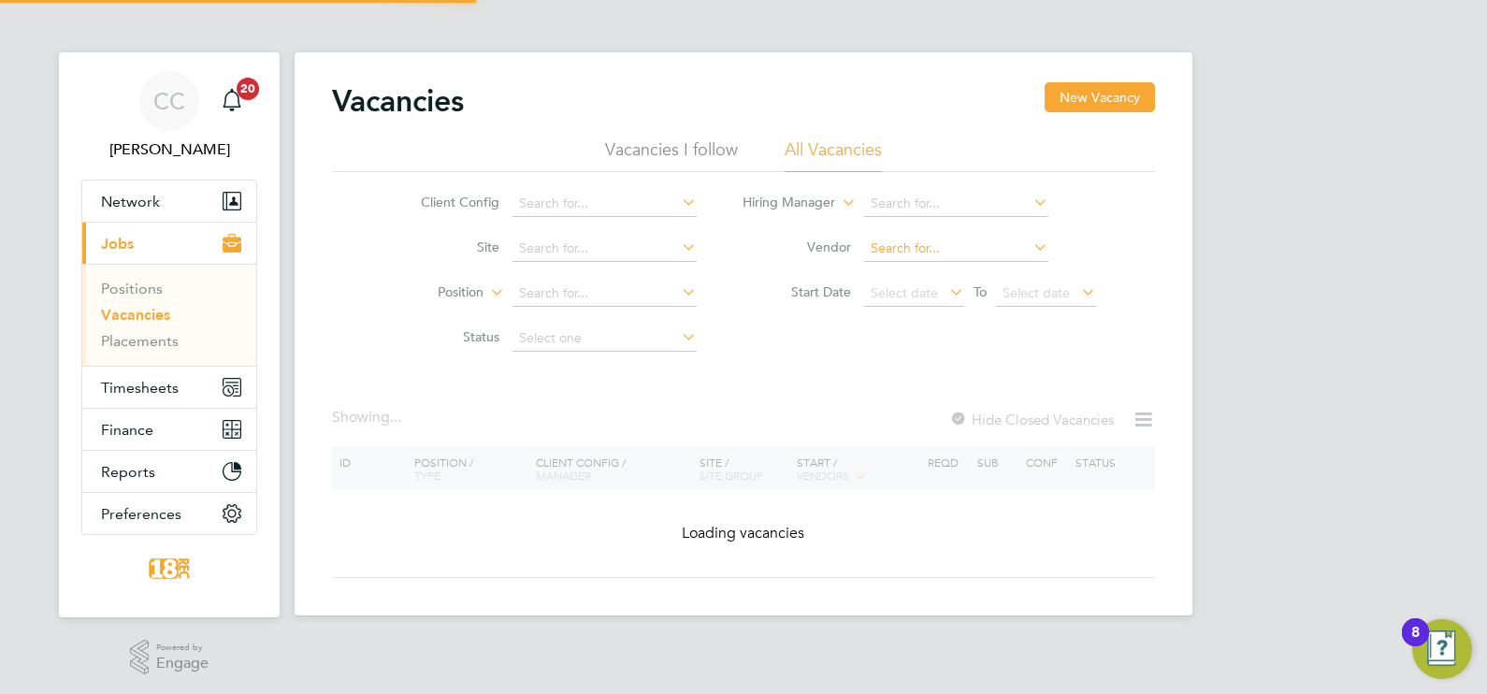
click at [949, 239] on input at bounding box center [956, 249] width 184 height 26
click at [1029, 236] on input at bounding box center [956, 249] width 184 height 26
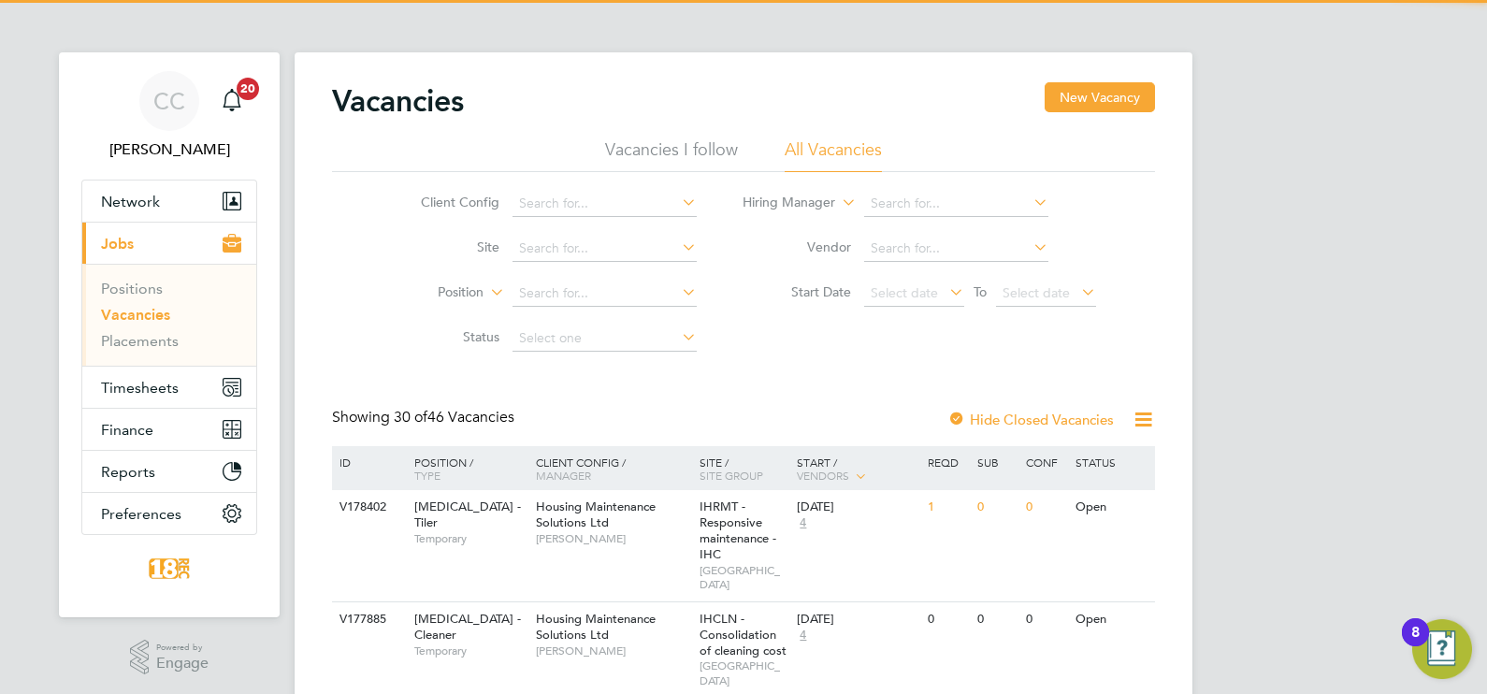
click at [1052, 211] on li "Hiring Manager" at bounding box center [919, 203] width 399 height 45
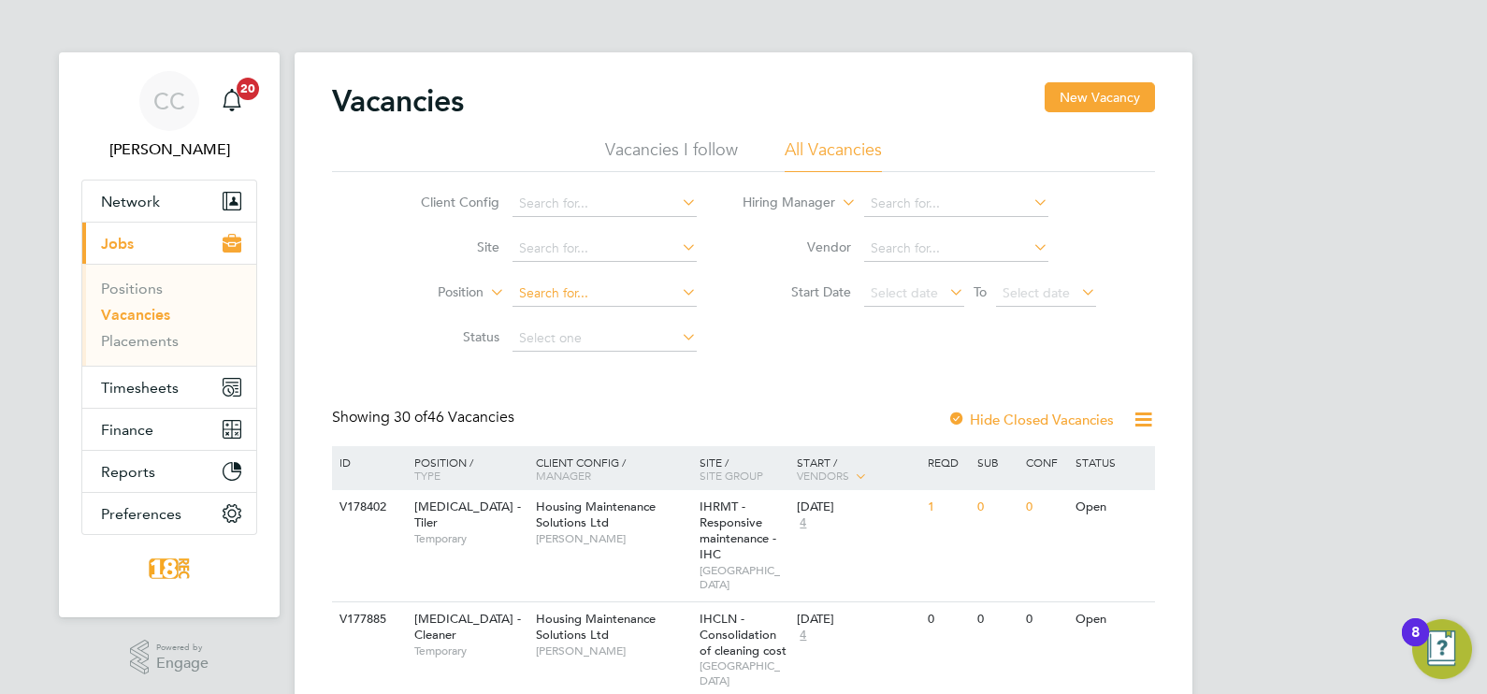
click at [544, 298] on input at bounding box center [605, 294] width 184 height 26
type input "plasterer"
click at [660, 196] on input at bounding box center [605, 204] width 184 height 26
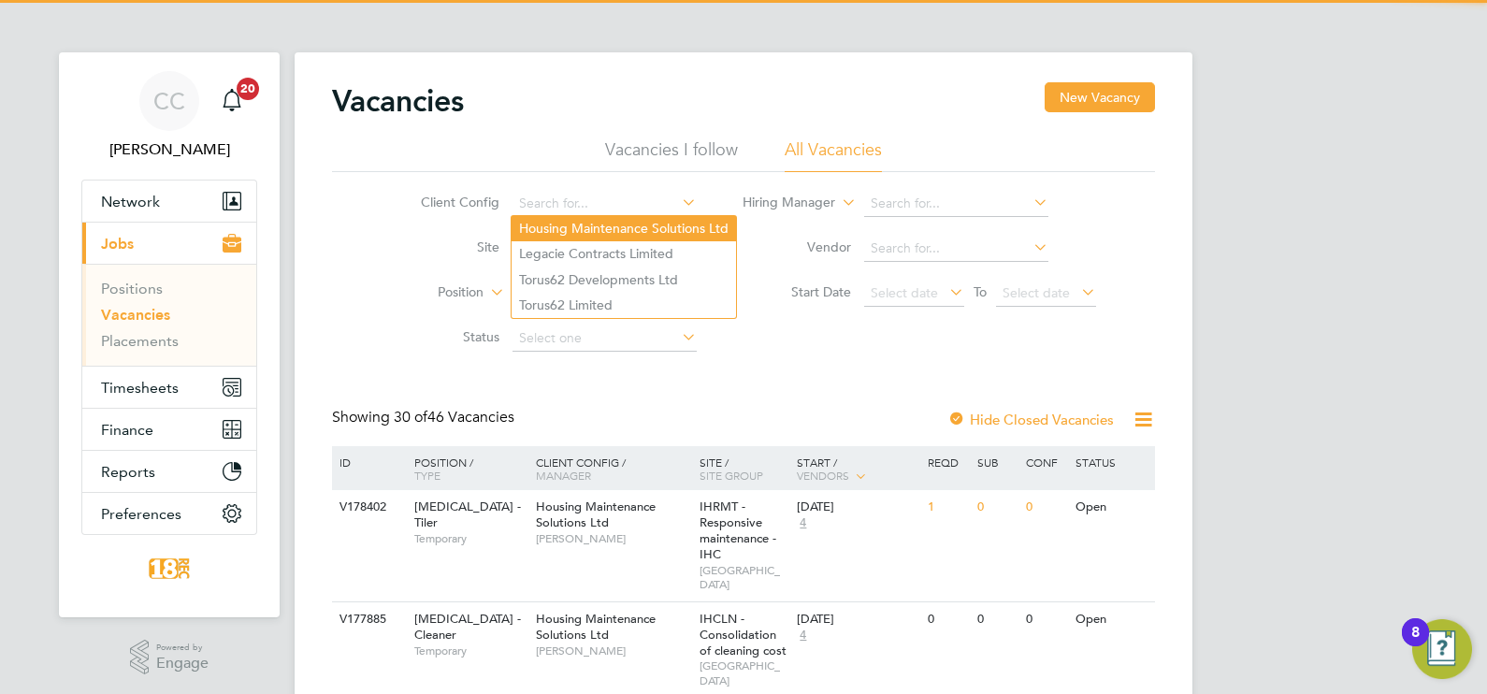
click at [636, 229] on li "Housing Maintenance Solutions Ltd" at bounding box center [624, 228] width 225 height 25
type input "Housing Maintenance Solutions Ltd"
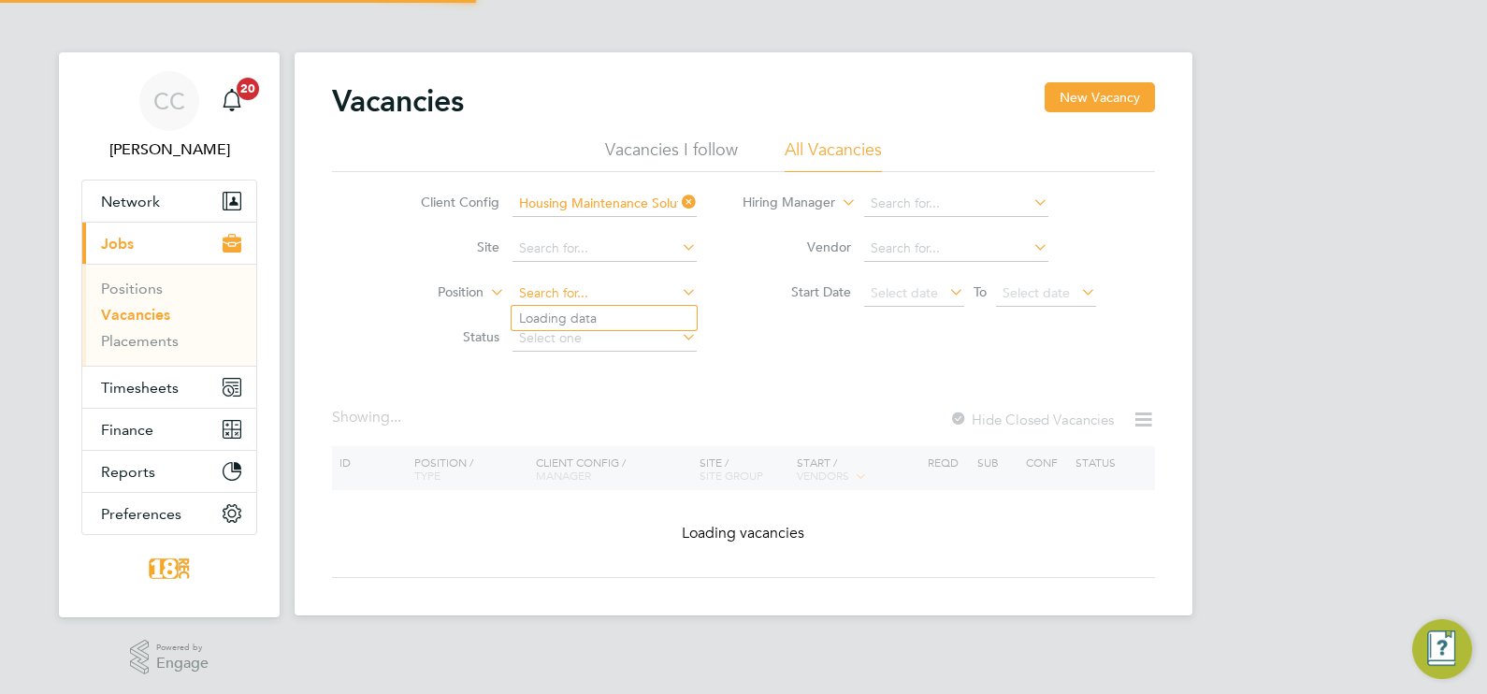
click at [604, 290] on input at bounding box center [605, 294] width 184 height 26
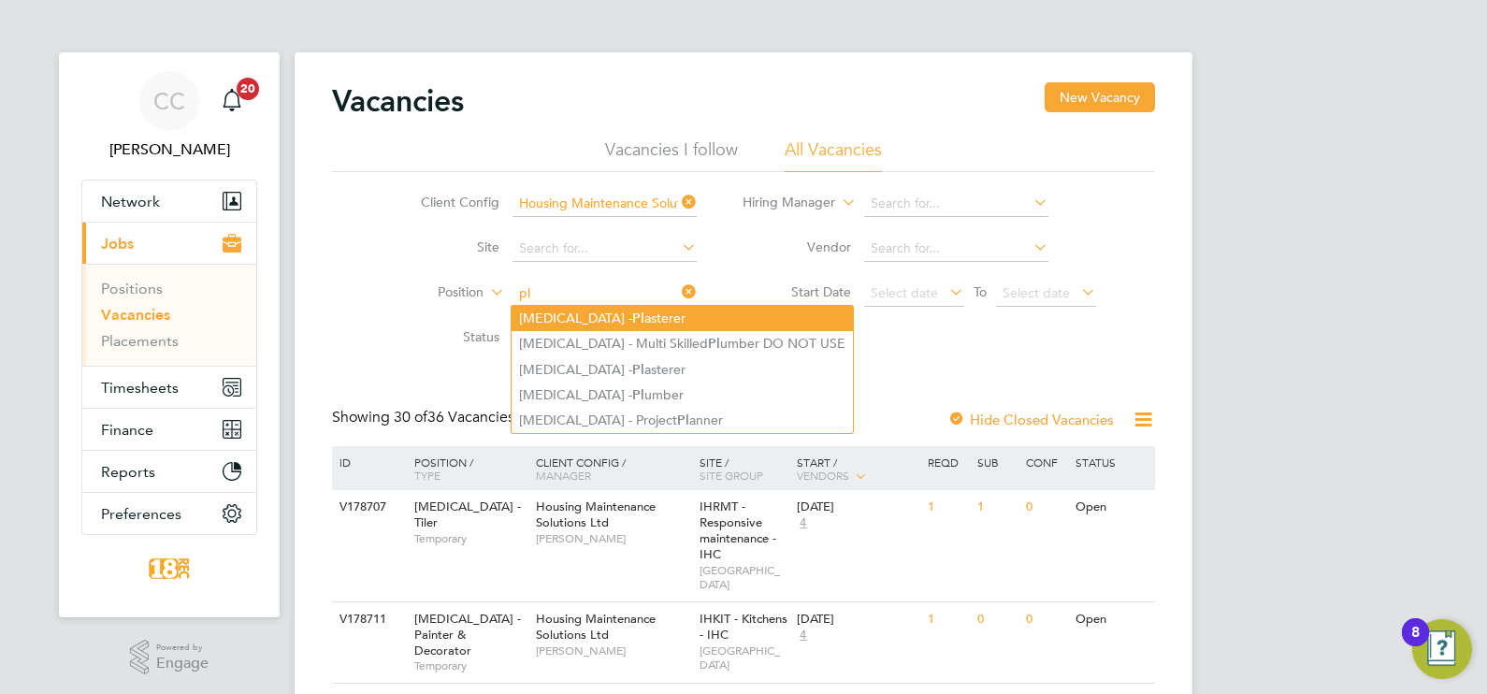
click at [609, 312] on li "[MEDICAL_DATA] - Pl asterer" at bounding box center [682, 318] width 341 height 25
type input "[MEDICAL_DATA] - Plasterer"
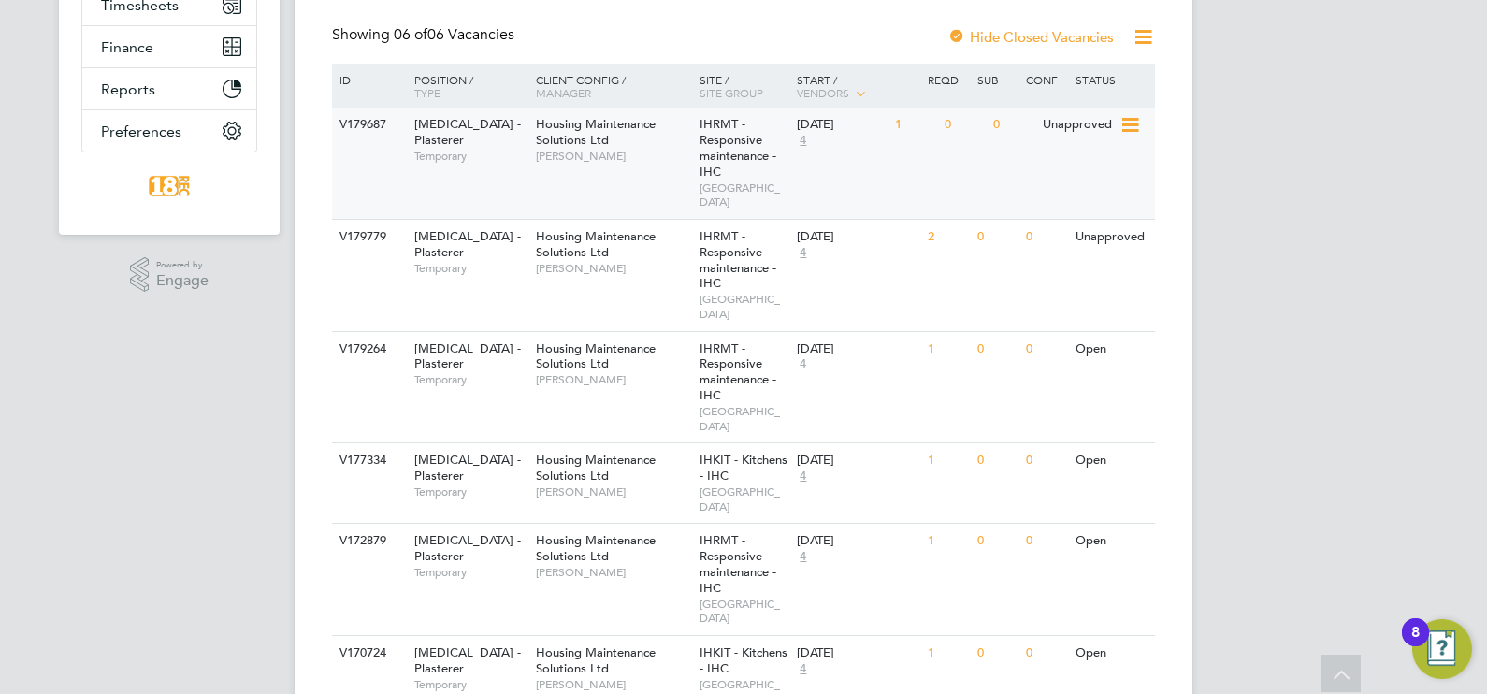
scroll to position [150, 0]
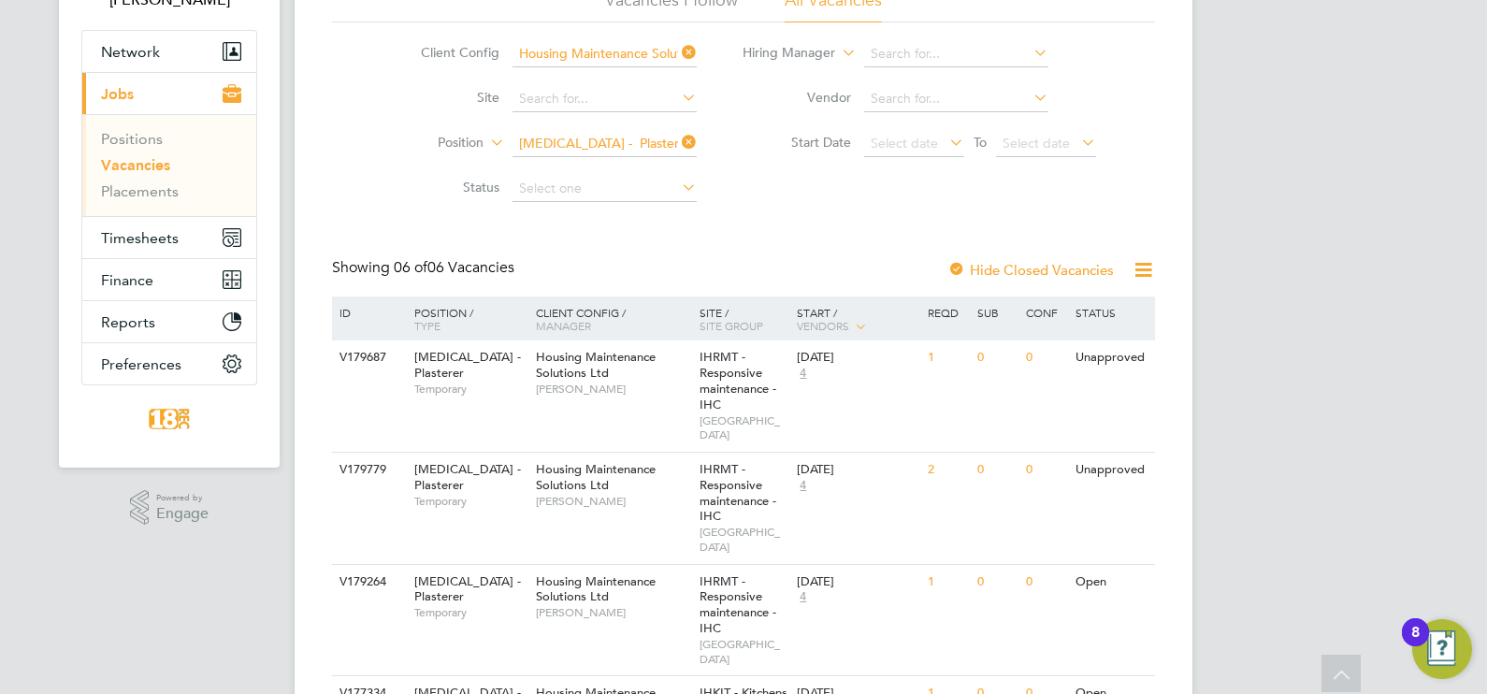
click at [1014, 269] on label "Hide Closed Vacancies" at bounding box center [1031, 270] width 167 height 18
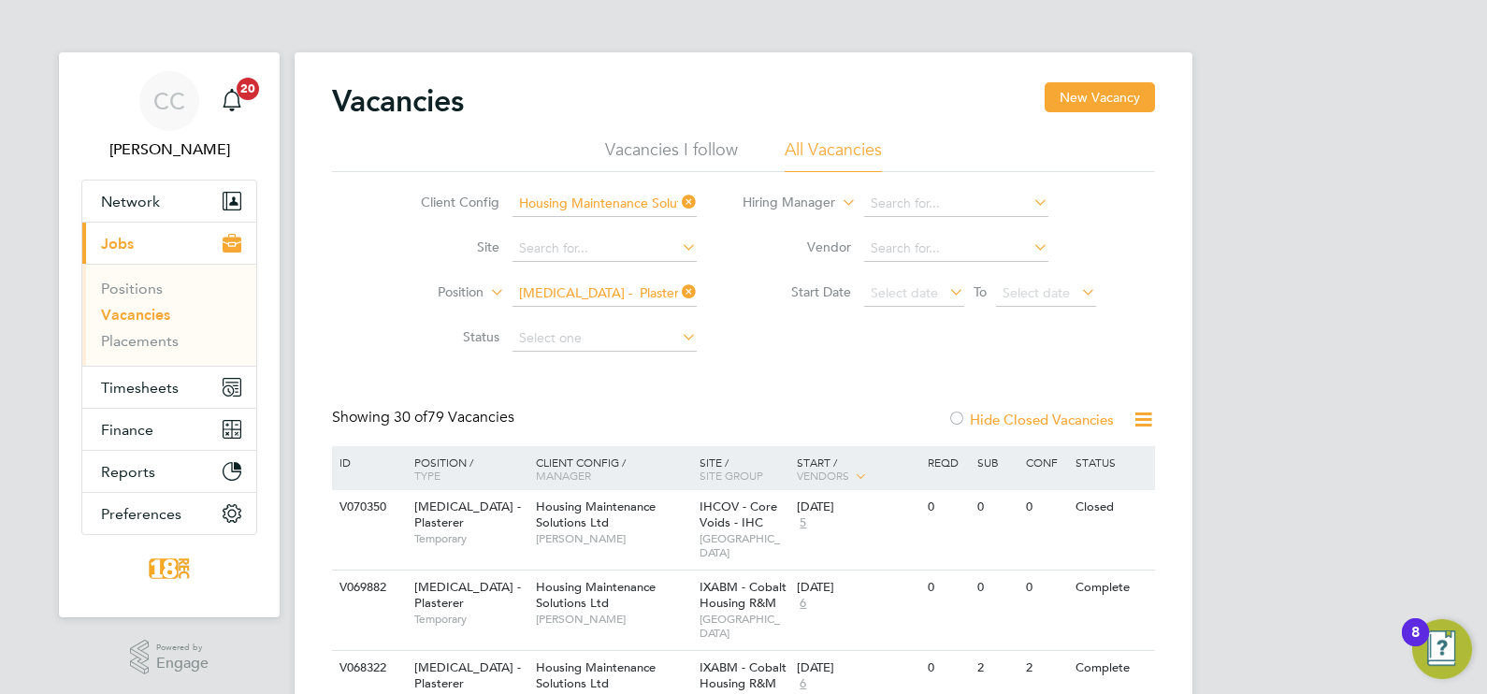
click at [678, 286] on icon at bounding box center [678, 292] width 0 height 26
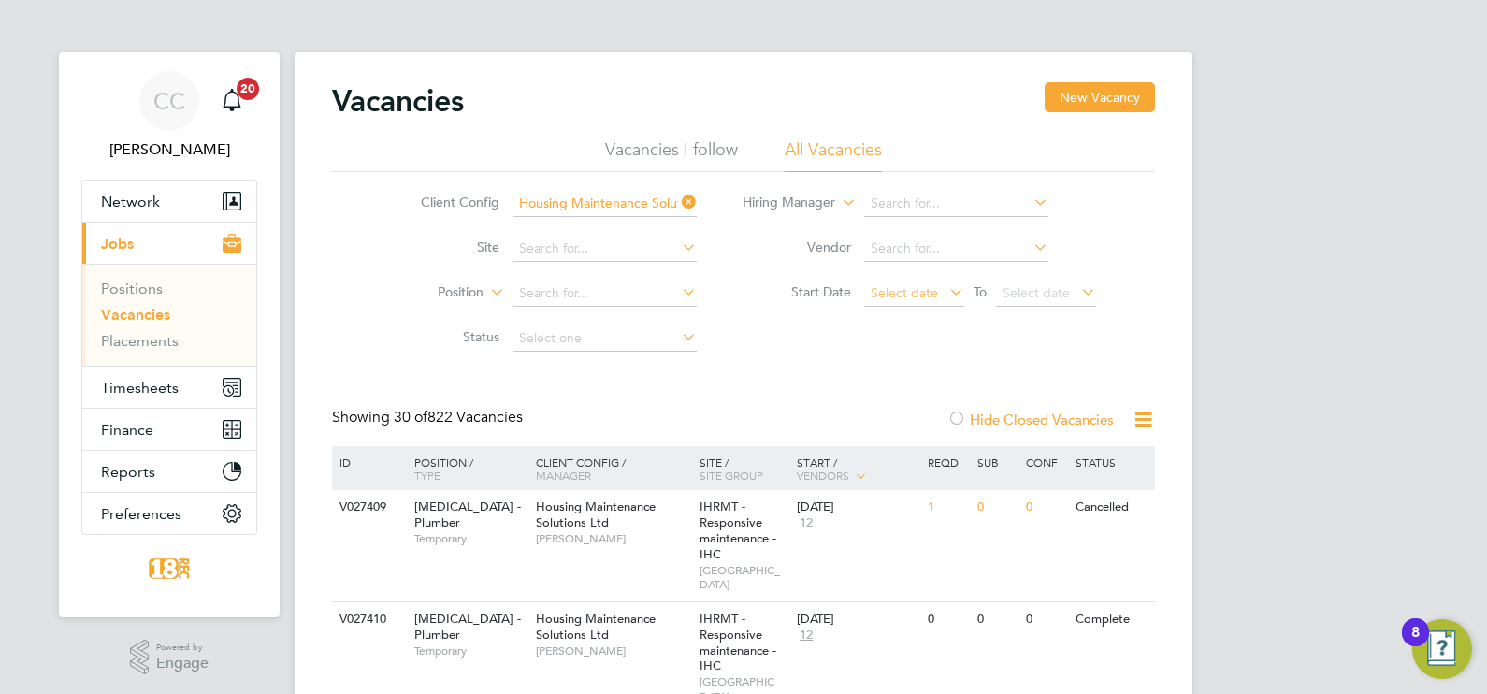
click at [921, 289] on span "Select date" at bounding box center [904, 292] width 67 height 17
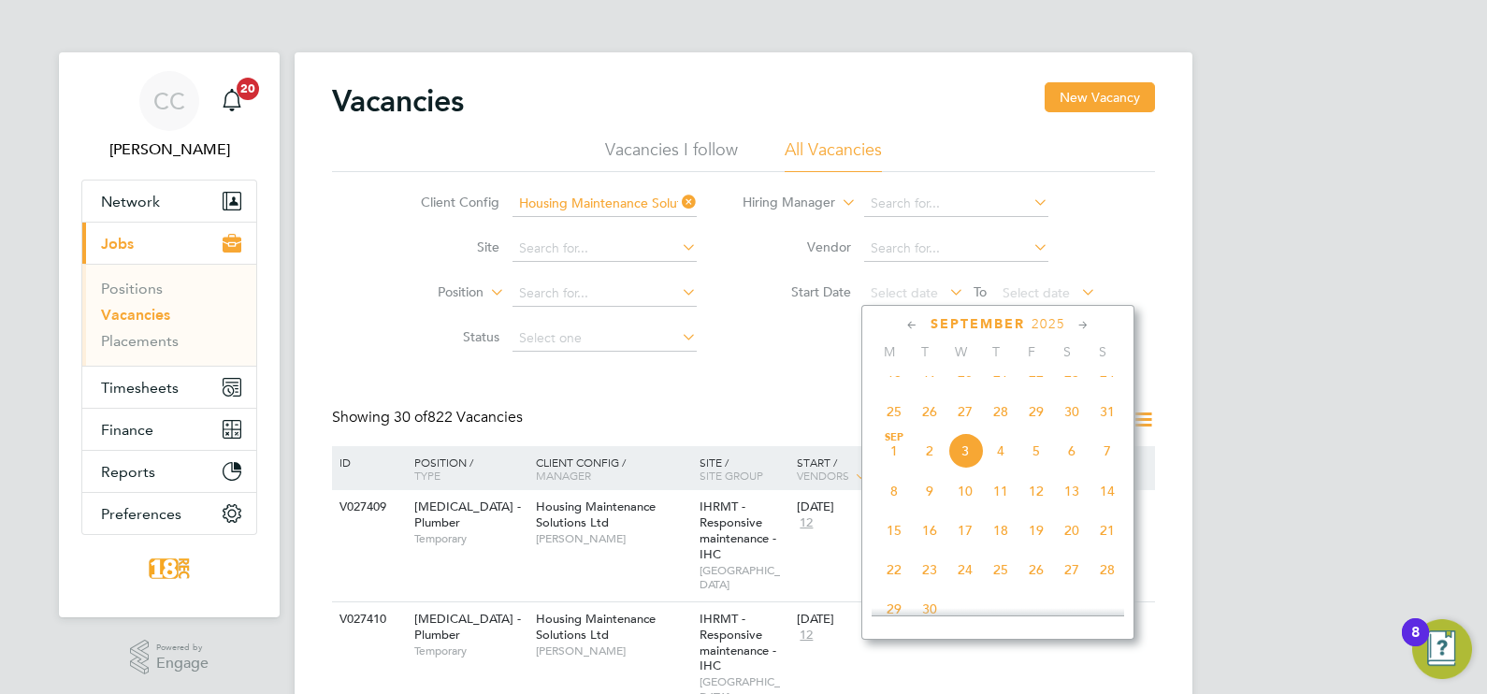
click at [889, 429] on span "25" at bounding box center [895, 412] width 36 height 36
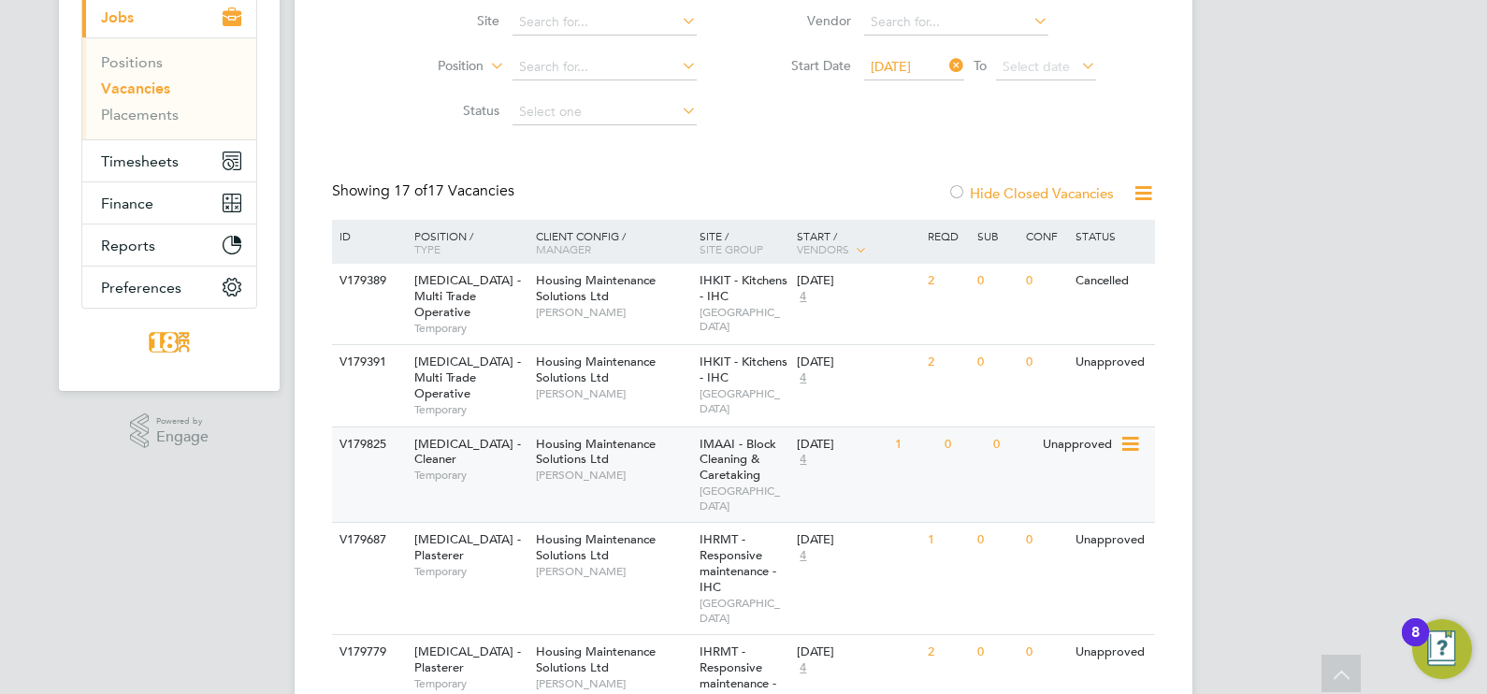
scroll to position [141, 0]
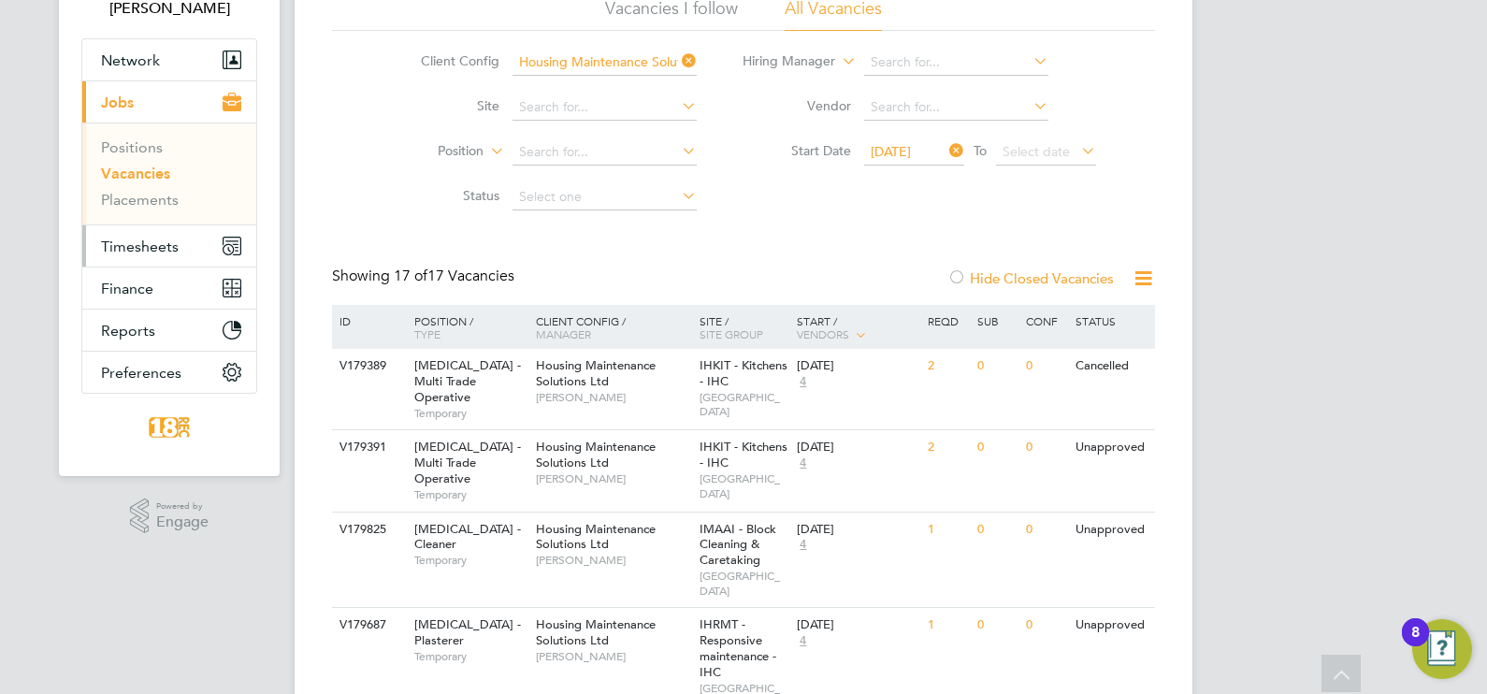
click at [109, 252] on span "Timesheets" at bounding box center [140, 247] width 78 height 18
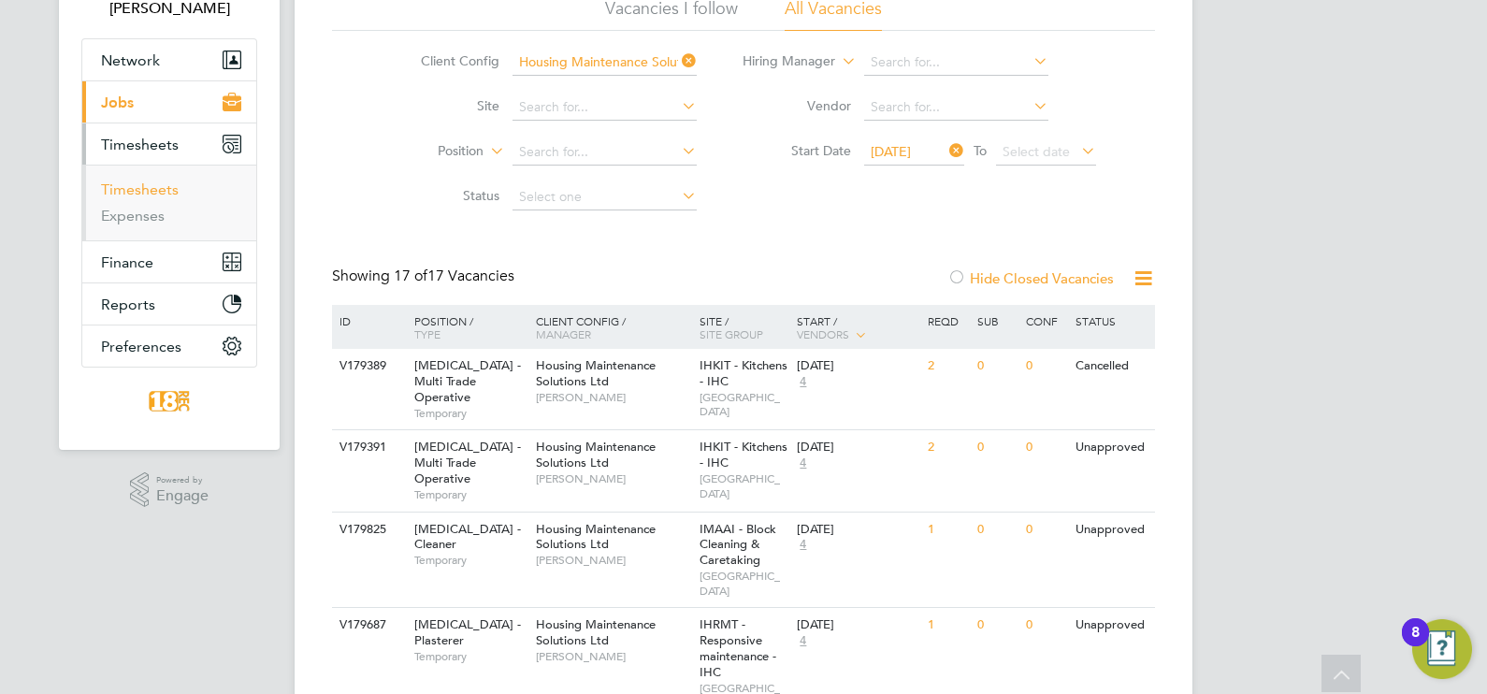
click at [124, 188] on link "Timesheets" at bounding box center [140, 190] width 78 height 18
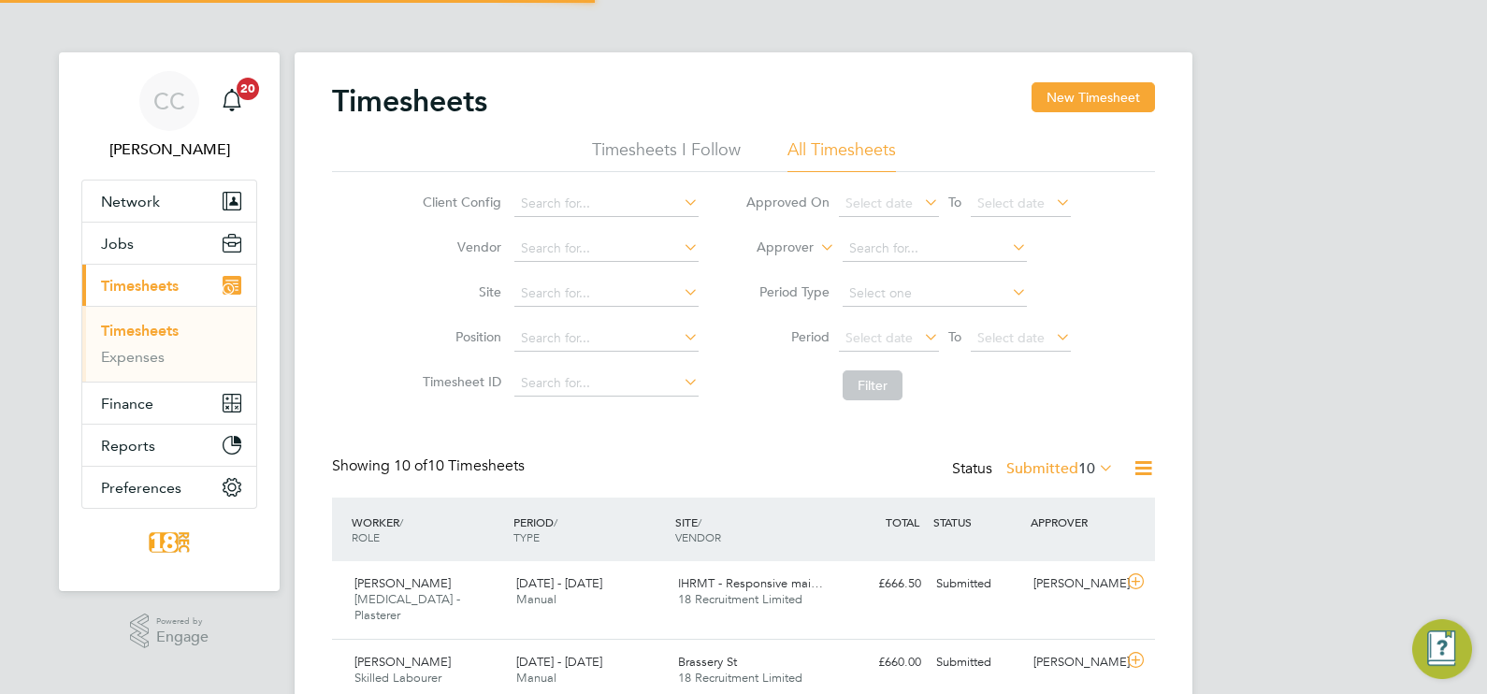
scroll to position [9, 9]
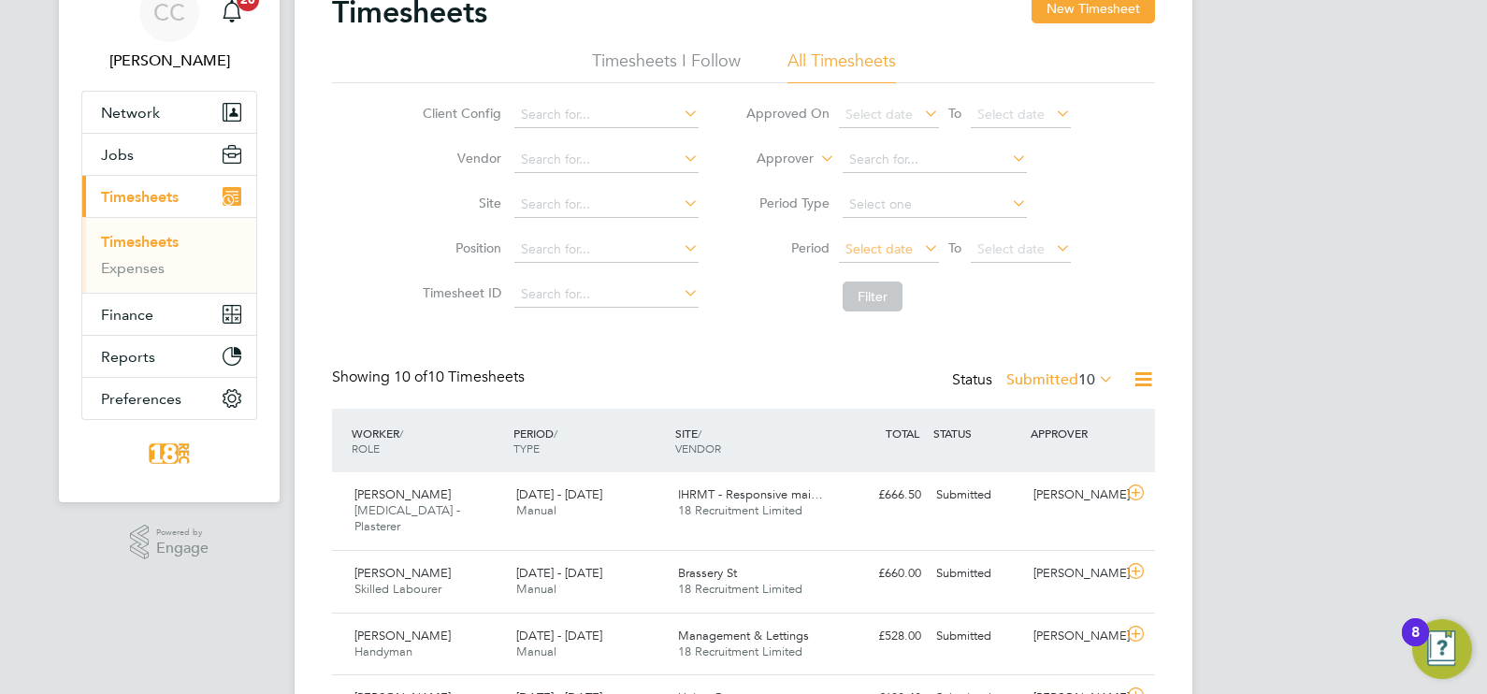
click at [918, 259] on div "Select date To Select date" at bounding box center [955, 250] width 232 height 26
click at [905, 253] on span "Select date" at bounding box center [879, 248] width 67 height 17
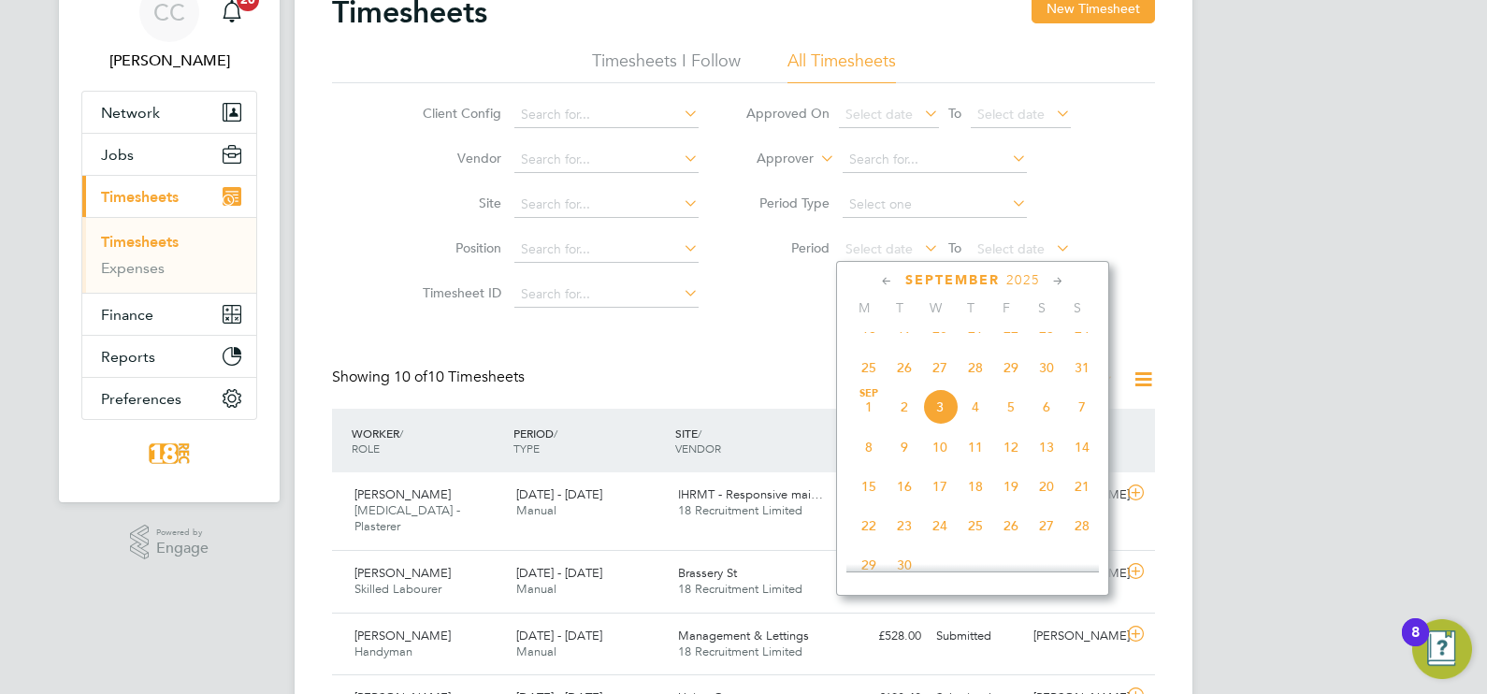
click at [868, 374] on span "25" at bounding box center [869, 368] width 36 height 36
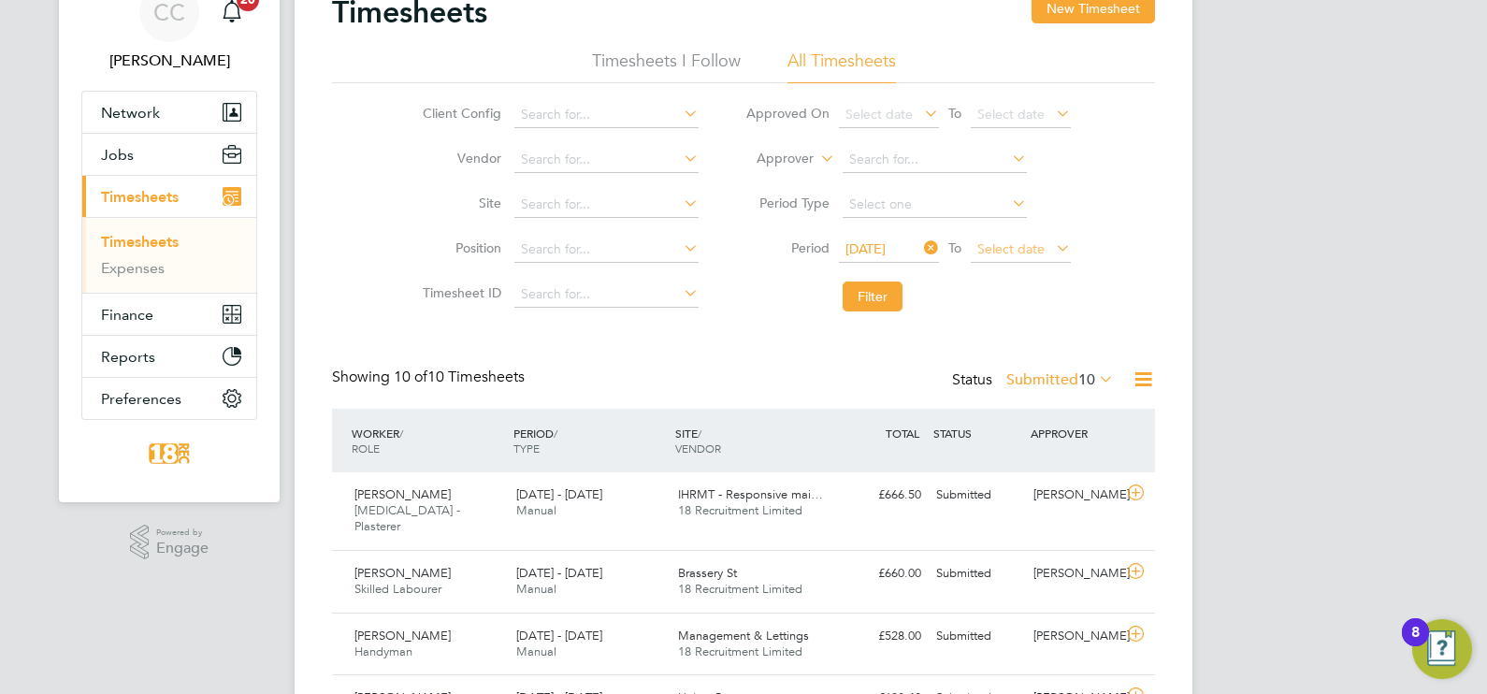
click at [1007, 254] on span "Select date" at bounding box center [1011, 248] width 67 height 17
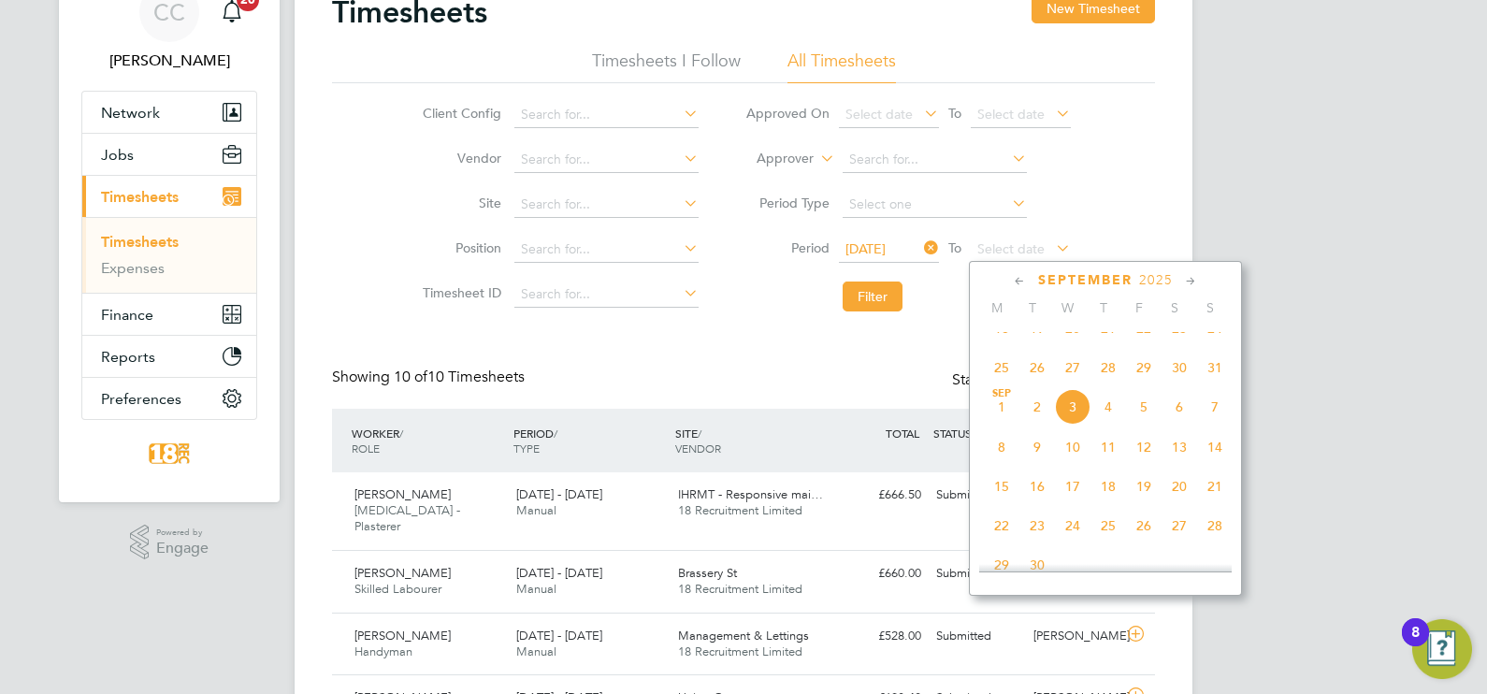
click at [1211, 379] on span "31" at bounding box center [1215, 368] width 36 height 36
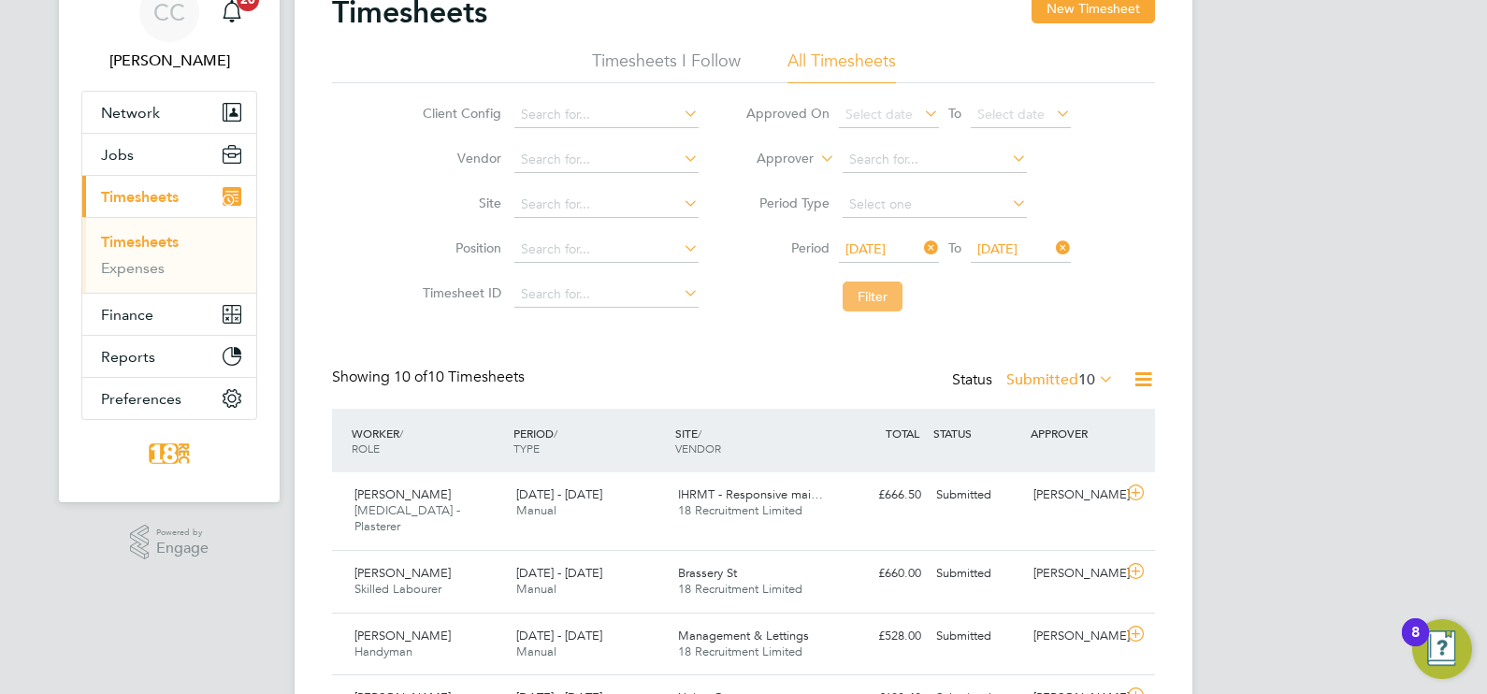
click at [863, 291] on button "Filter" at bounding box center [873, 297] width 60 height 30
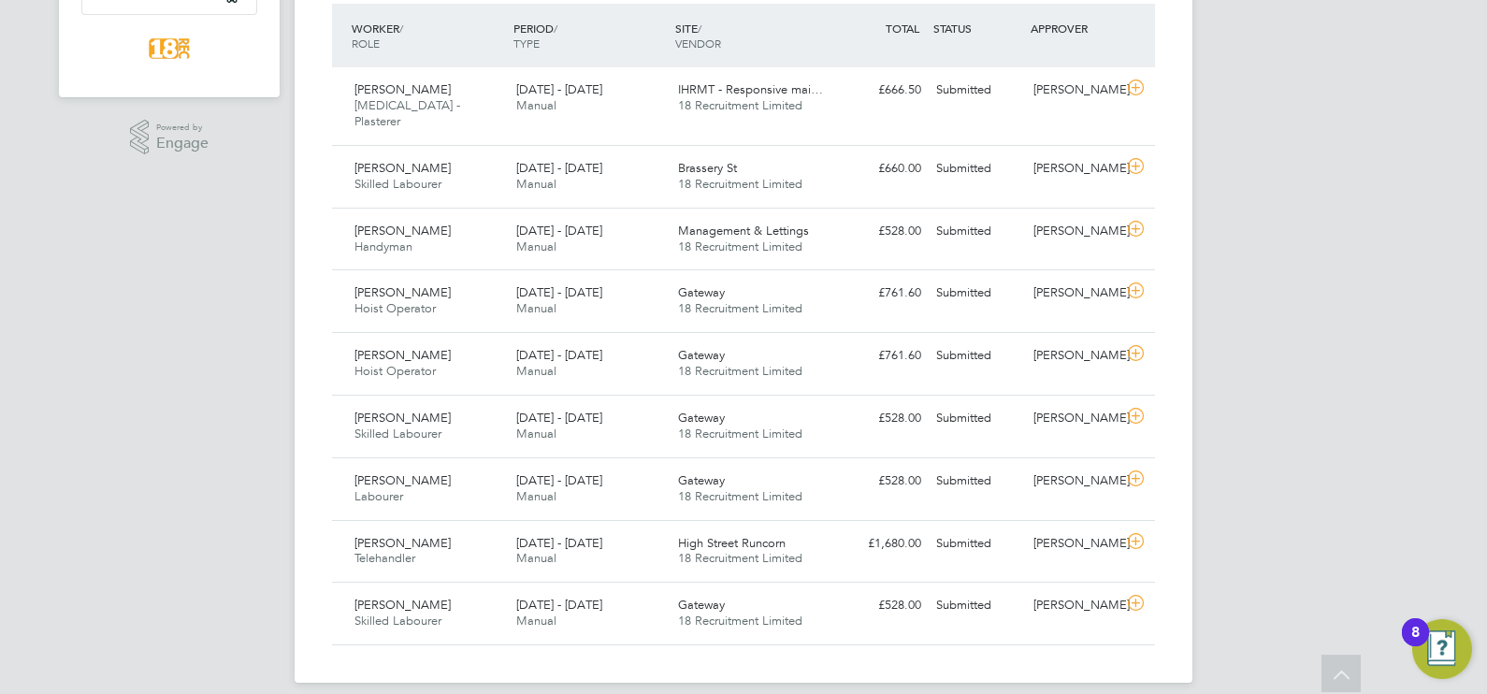
scroll to position [260, 0]
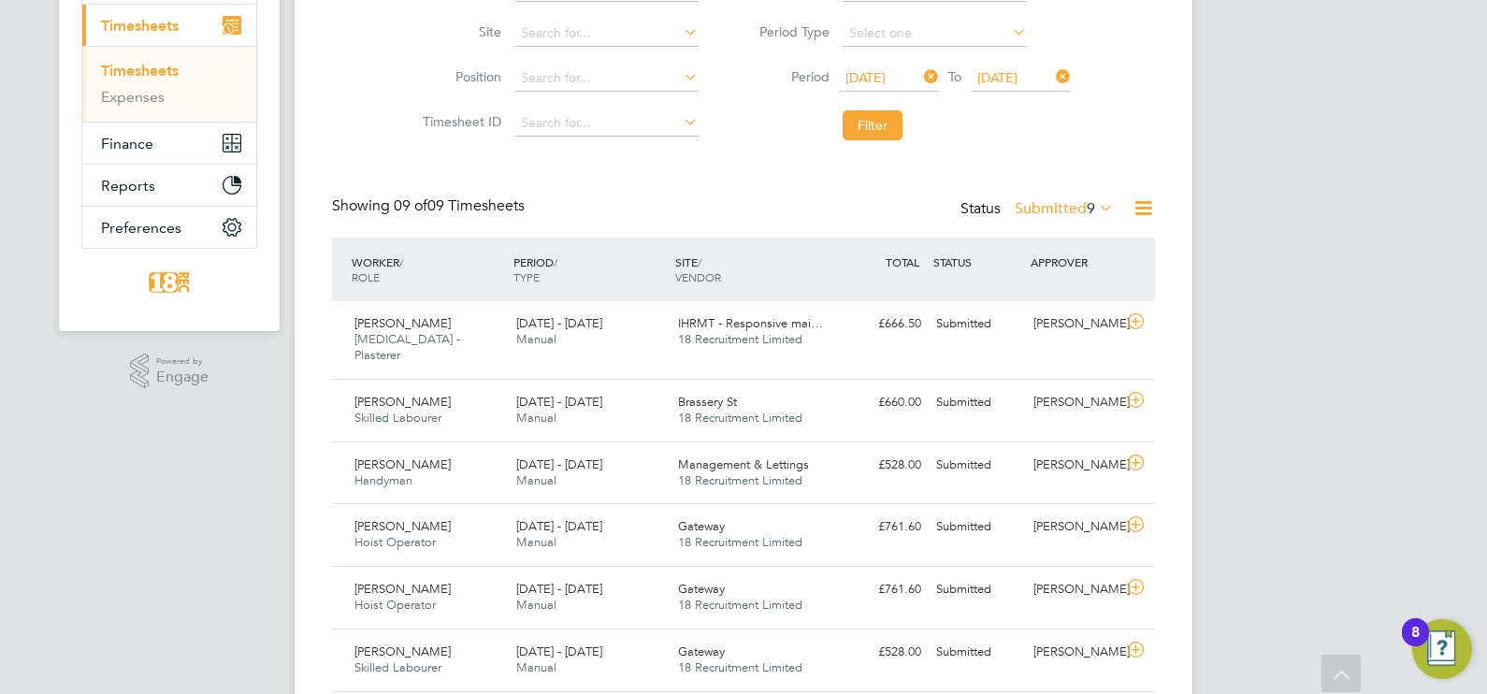
click at [1071, 238] on div "WORKER / ROLE WORKER / PERIOD PERIOD / TYPE SITE / VENDOR TOTAL TOTAL / STATUS …" at bounding box center [743, 270] width 823 height 64
click at [1071, 214] on label "Submitted 9" at bounding box center [1064, 208] width 99 height 19
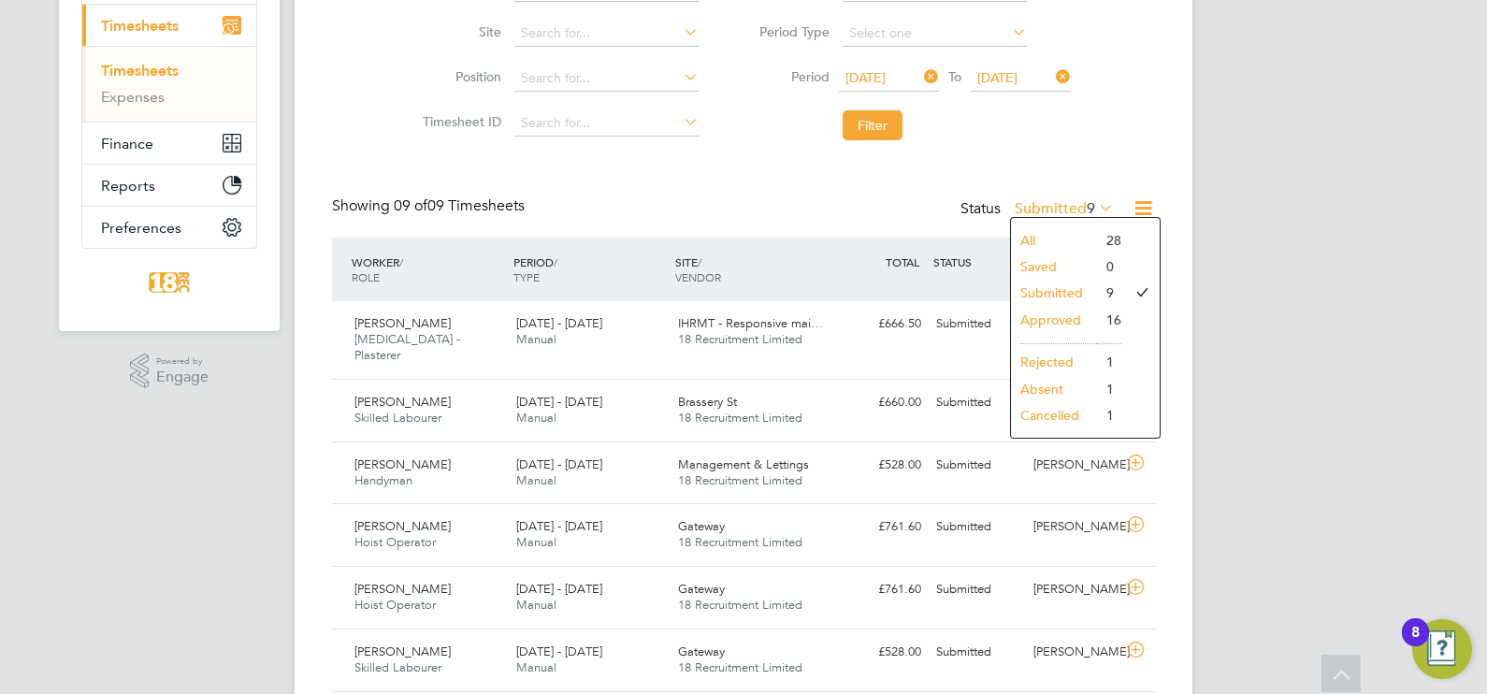
click at [1080, 310] on ul "All Saved Submitted Approved Rejected Absent Cancelled" at bounding box center [1054, 328] width 86 height 202
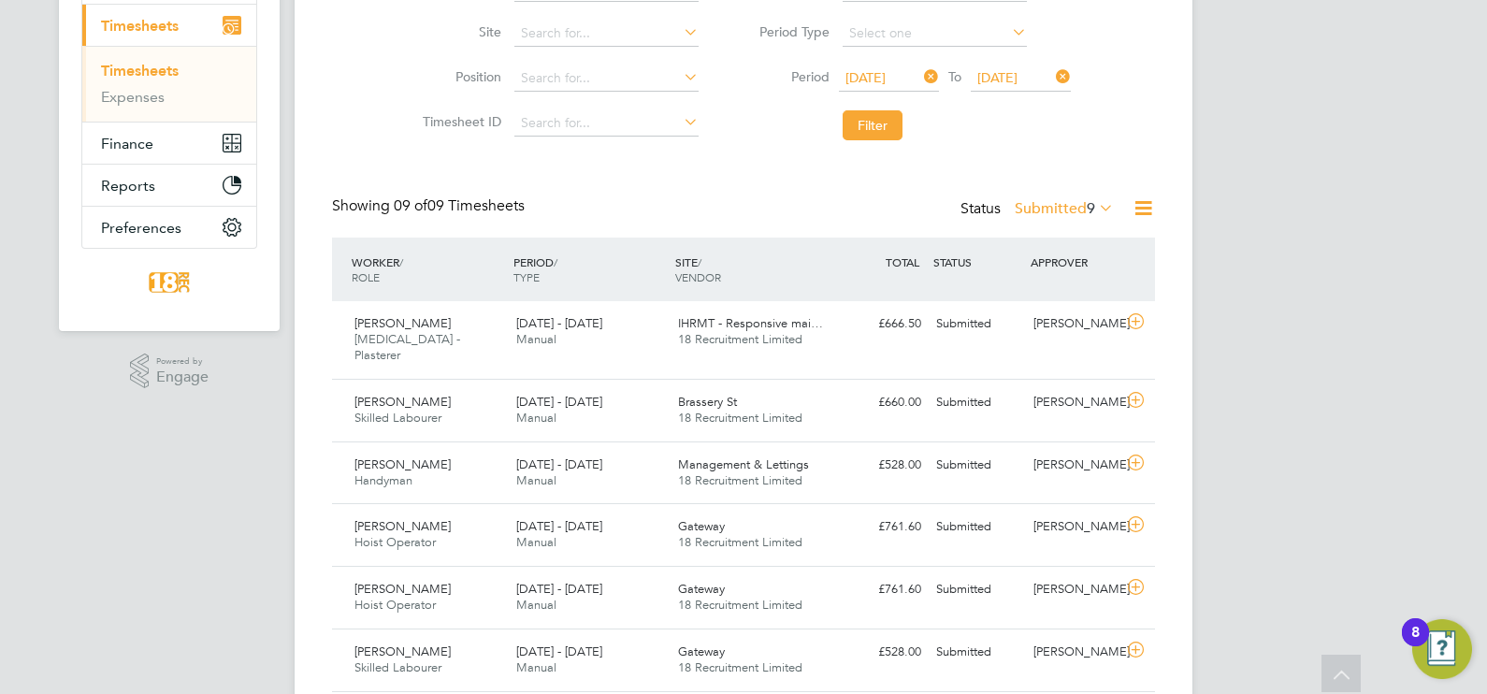
click at [1060, 202] on label "Submitted 9" at bounding box center [1064, 208] width 99 height 19
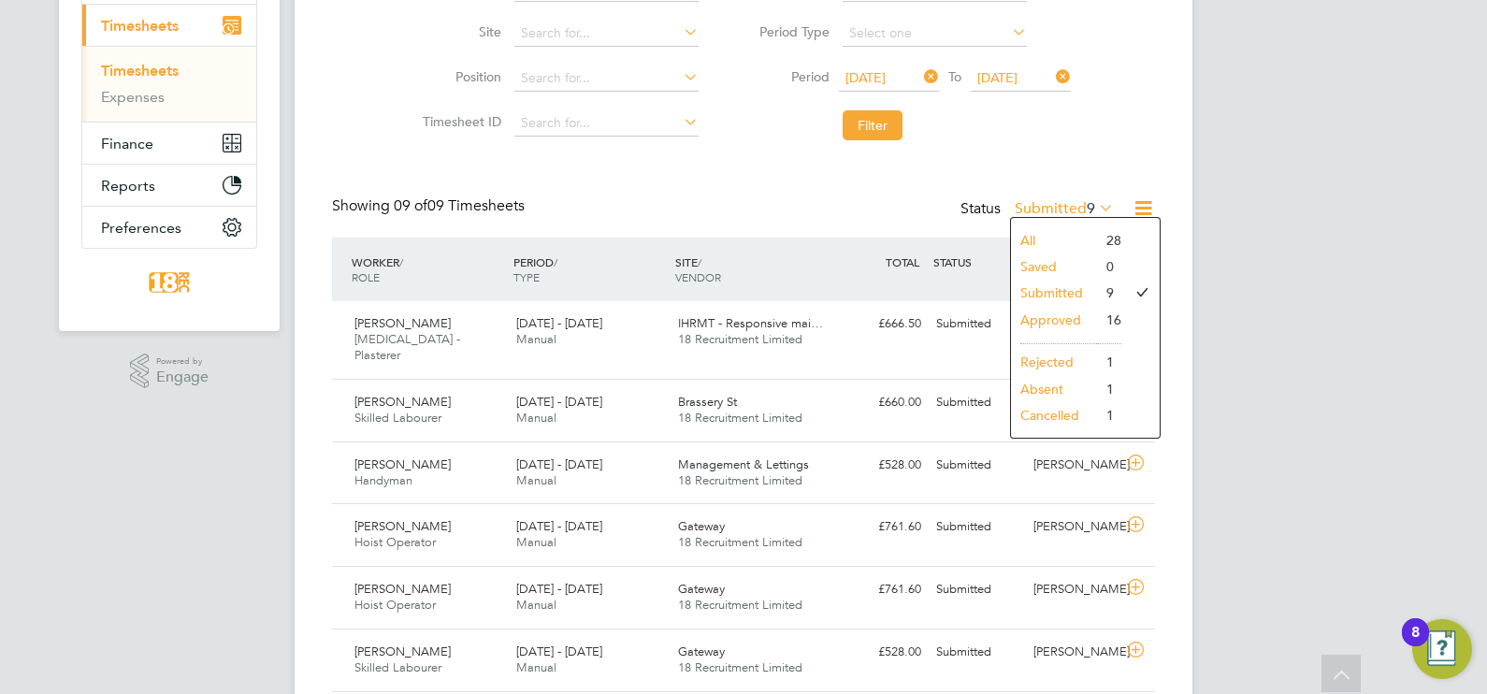
click at [1072, 305] on ul "All Saved Submitted Approved Rejected Absent Cancelled" at bounding box center [1054, 328] width 86 height 202
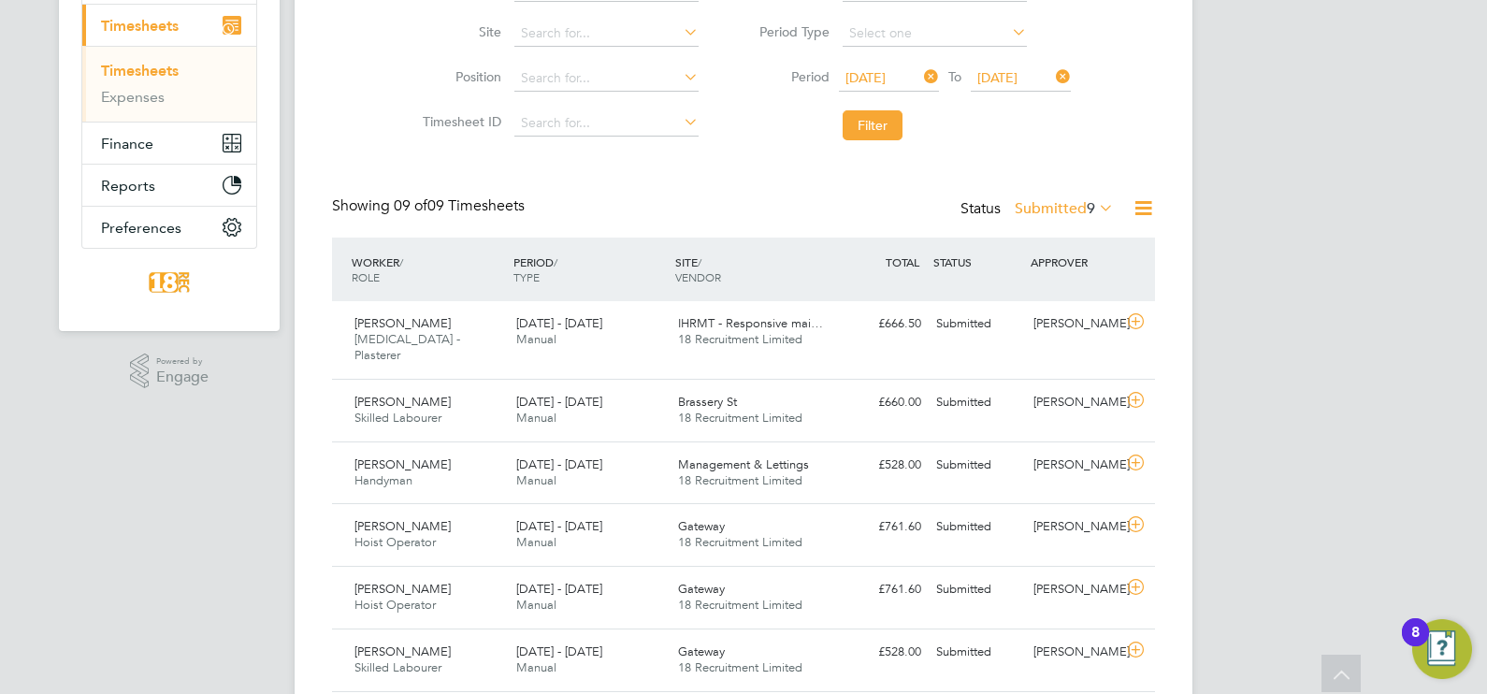
click at [1067, 217] on div "Status Submitted 9" at bounding box center [1039, 209] width 157 height 26
click at [1066, 201] on label "Submitted 9" at bounding box center [1064, 208] width 99 height 19
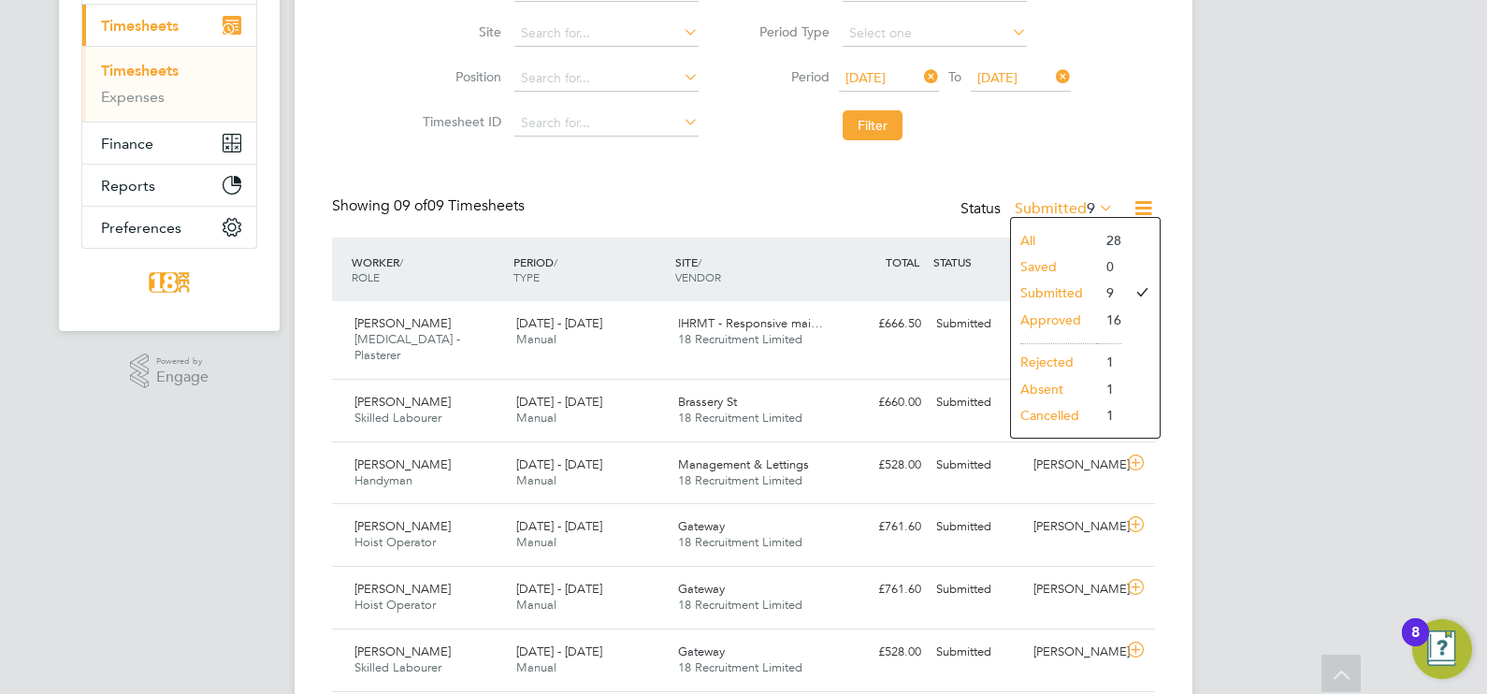
click at [1076, 314] on li "Approved" at bounding box center [1054, 320] width 86 height 26
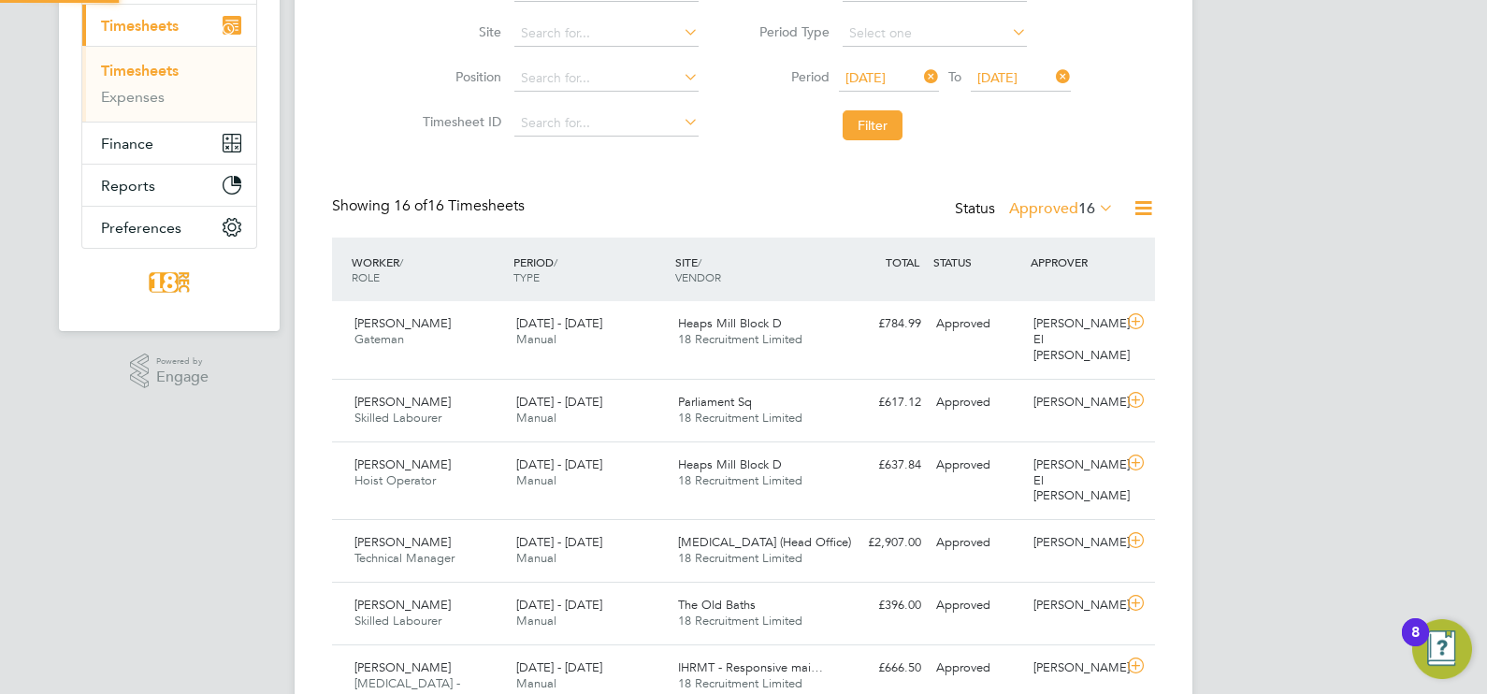
scroll to position [9, 9]
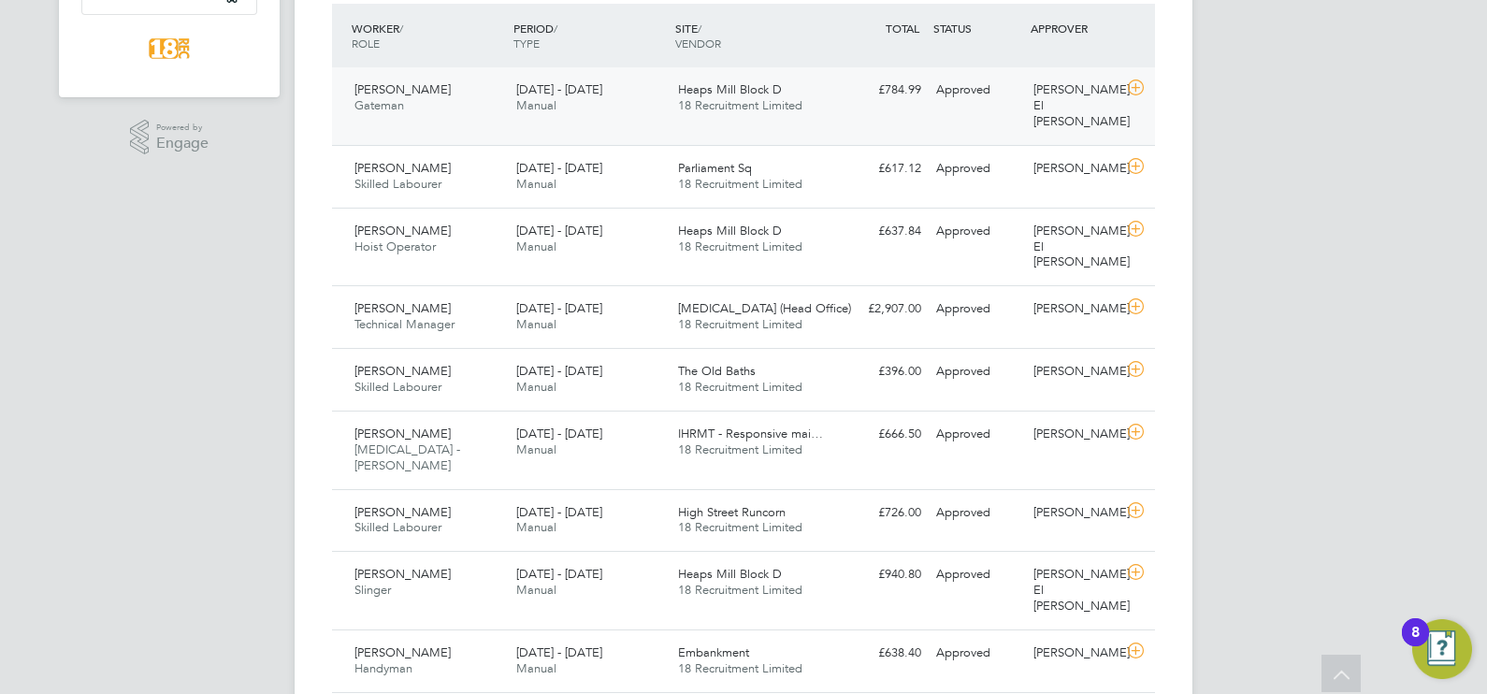
click at [748, 111] on span "18 Recruitment Limited" at bounding box center [740, 105] width 124 height 16
